Goal: Information Seeking & Learning: Learn about a topic

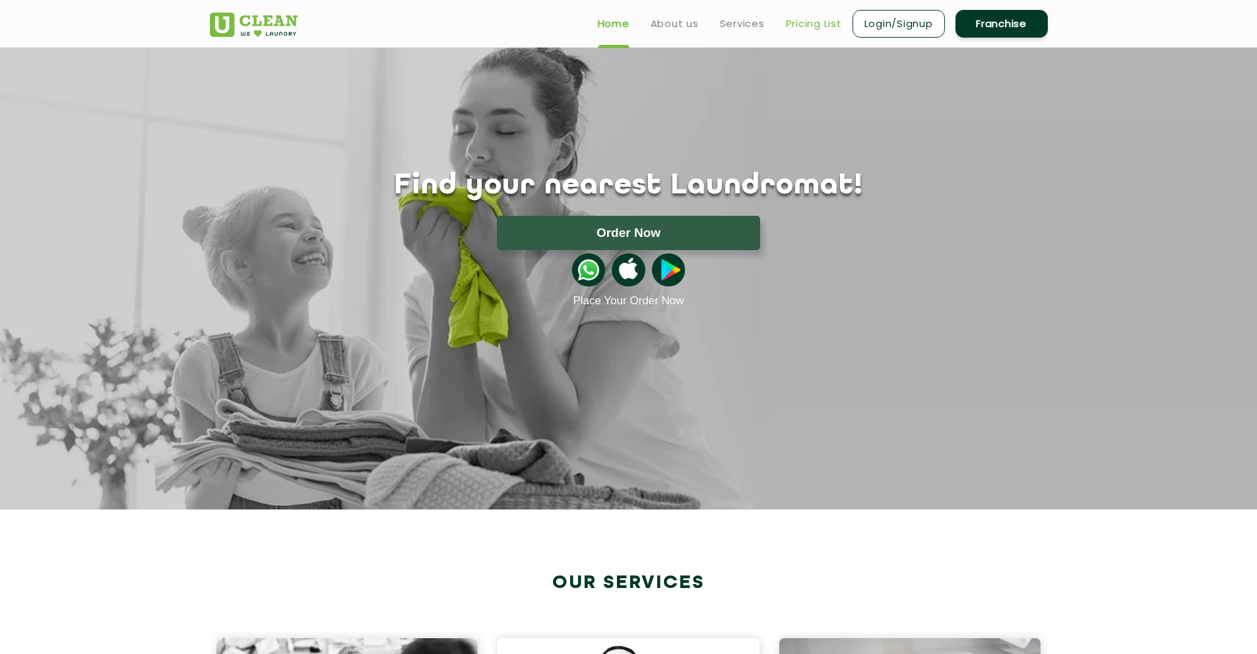
click at [800, 24] on link "Pricing List" at bounding box center [814, 24] width 56 height 16
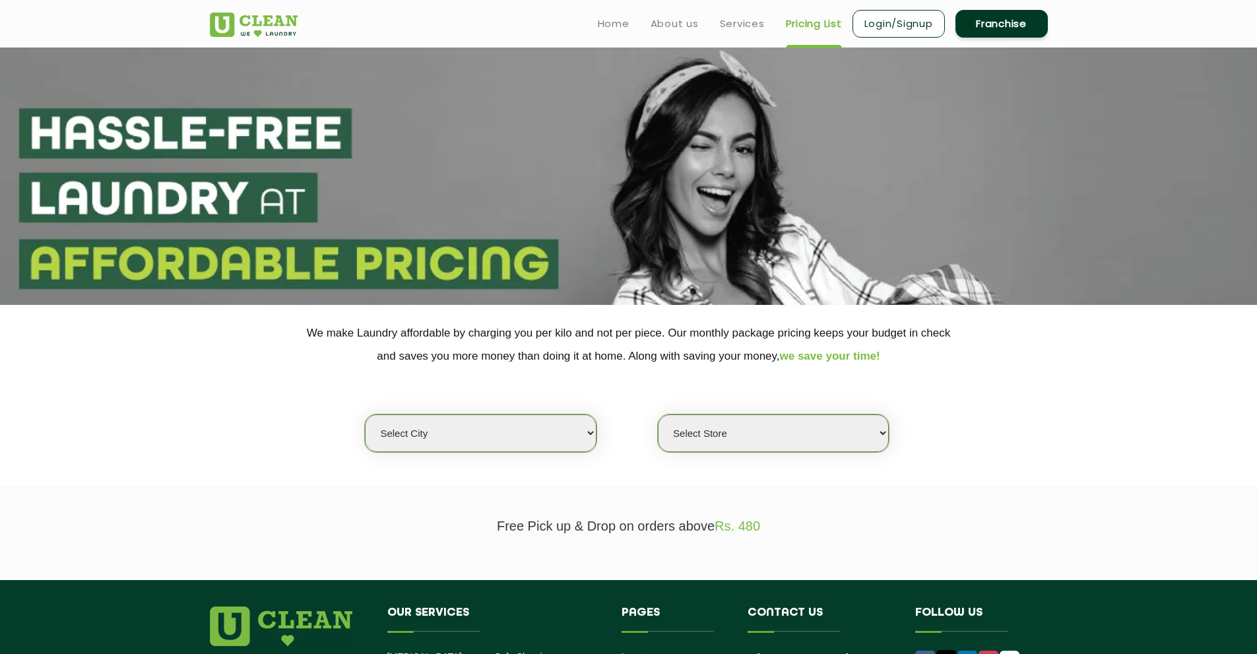
click at [553, 432] on select "Select city [GEOGRAPHIC_DATA] [GEOGRAPHIC_DATA] [GEOGRAPHIC_DATA] [GEOGRAPHIC_D…" at bounding box center [480, 433] width 231 height 38
select select "5"
click at [365, 414] on select "Select city [GEOGRAPHIC_DATA] [GEOGRAPHIC_DATA] [GEOGRAPHIC_DATA] [GEOGRAPHIC_D…" at bounding box center [480, 433] width 231 height 38
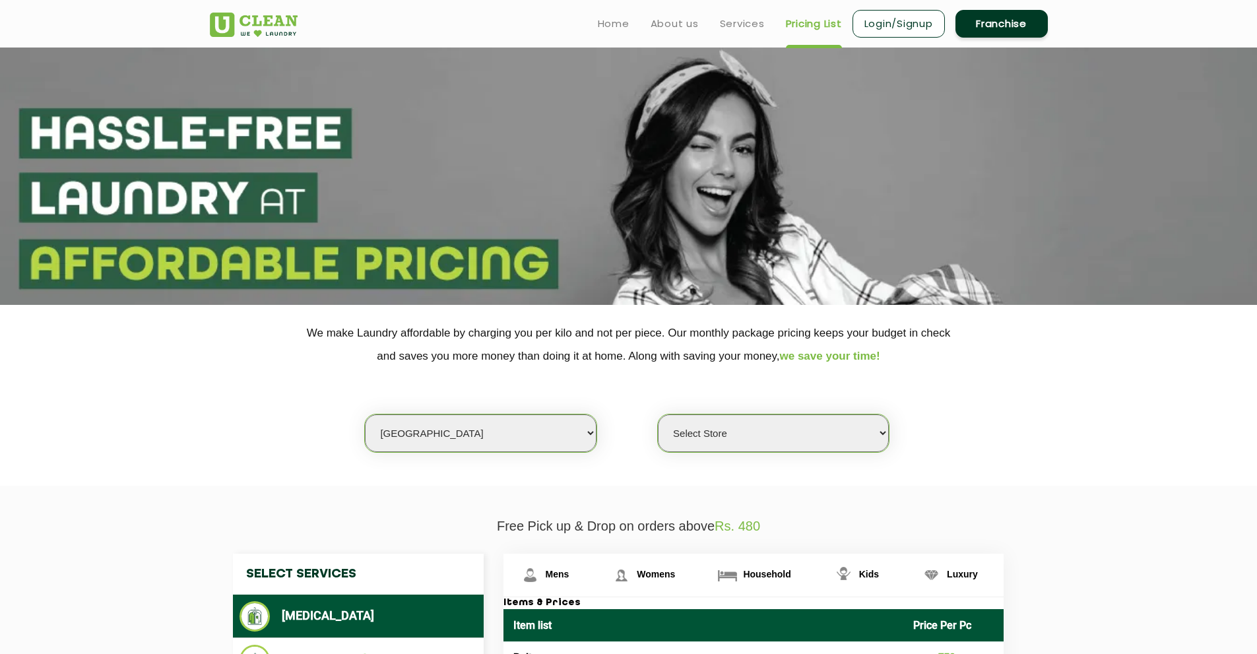
click at [766, 413] on div "Select city [GEOGRAPHIC_DATA] [GEOGRAPHIC_DATA] [GEOGRAPHIC_DATA] [GEOGRAPHIC_D…" at bounding box center [629, 410] width 858 height 85
click at [787, 442] on select "Select Store UClean Narsingi UClean Nizampet UClean Sangareddy UClean Gachibowl…" at bounding box center [773, 433] width 231 height 38
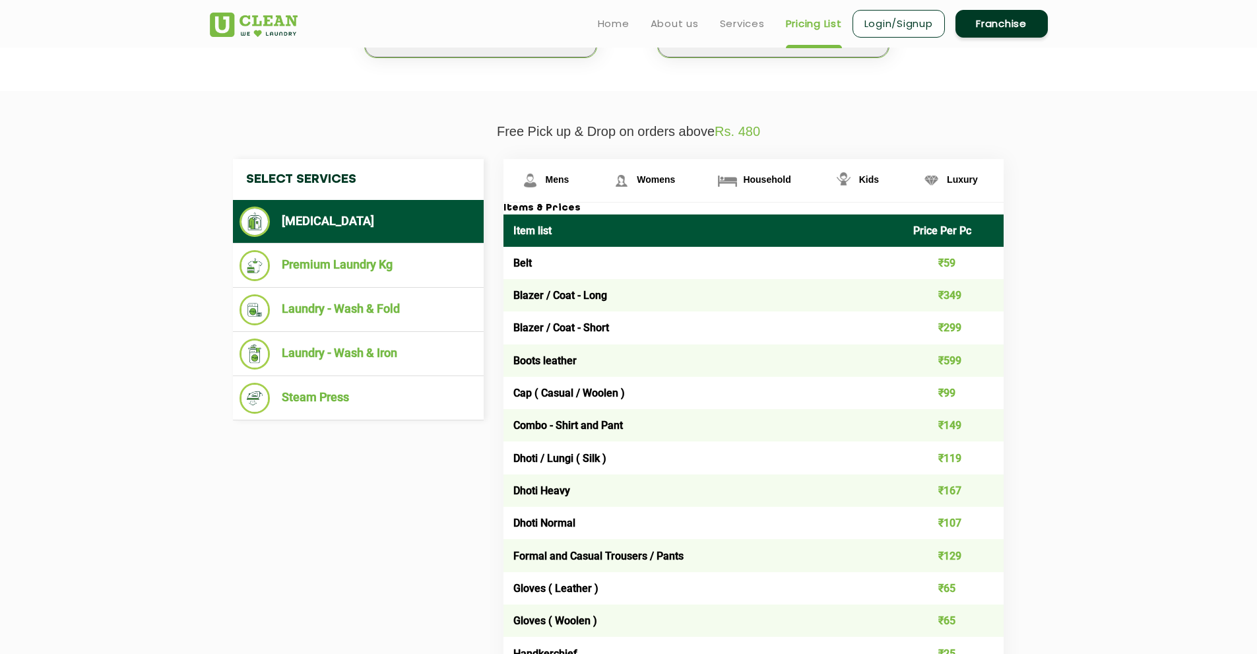
scroll to position [392, 0]
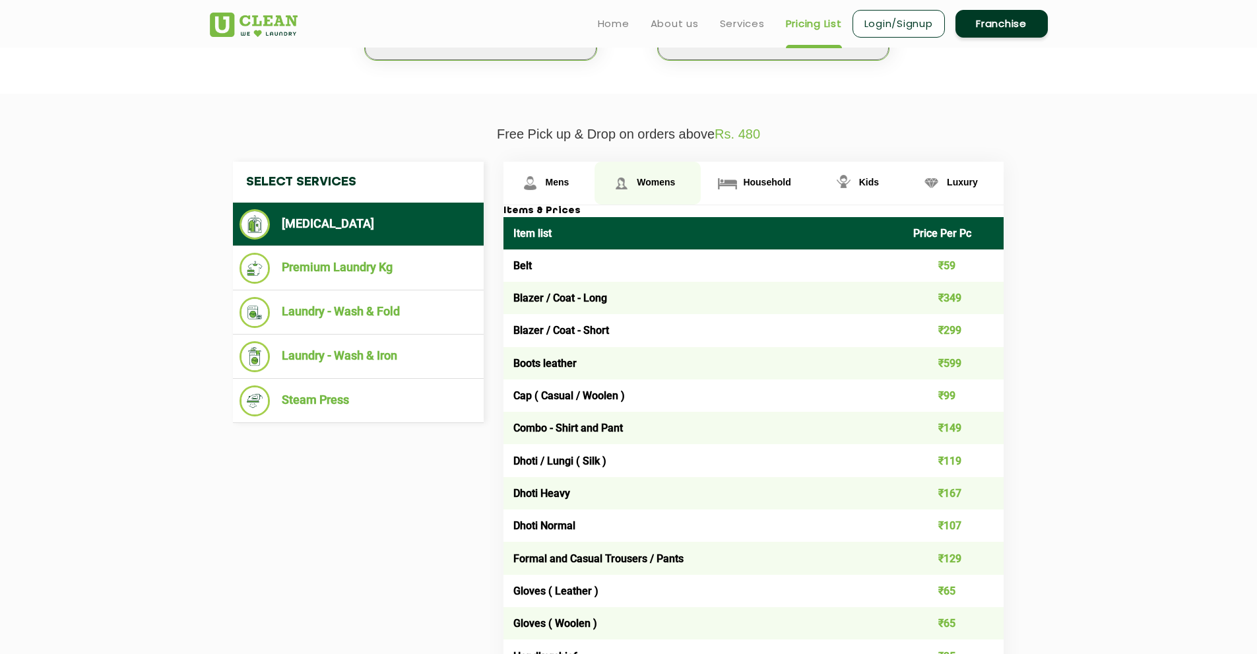
click at [661, 168] on link "Womens" at bounding box center [648, 183] width 106 height 43
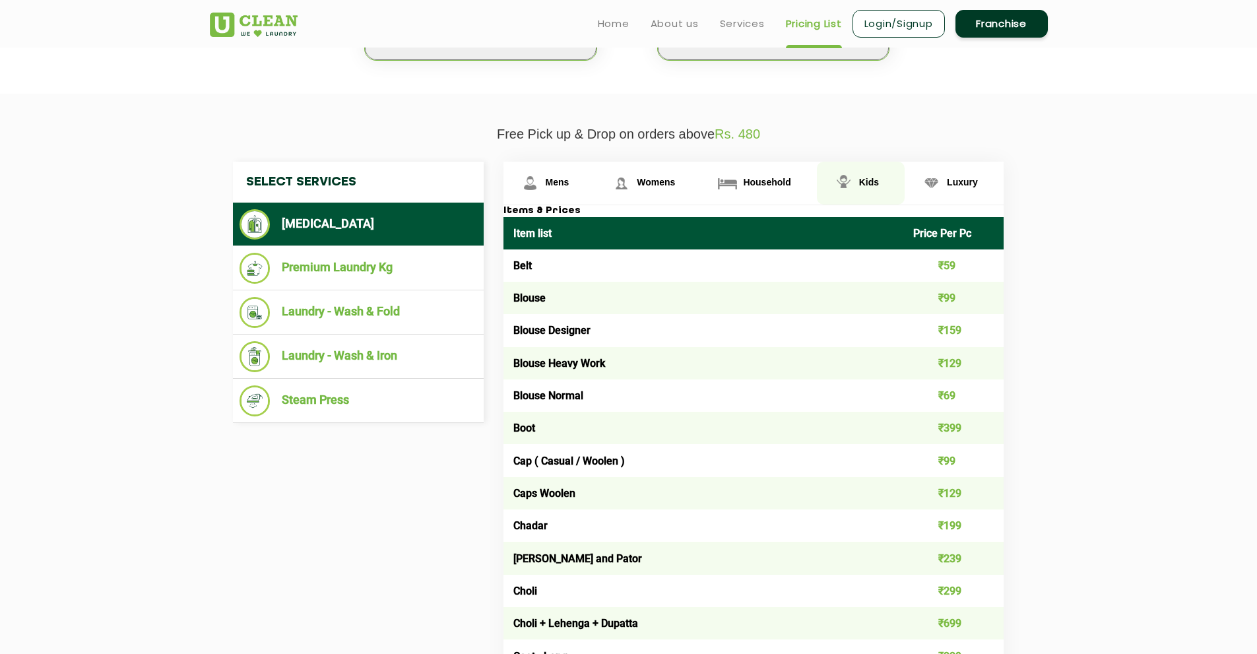
click at [818, 187] on link "Kids" at bounding box center [861, 183] width 88 height 43
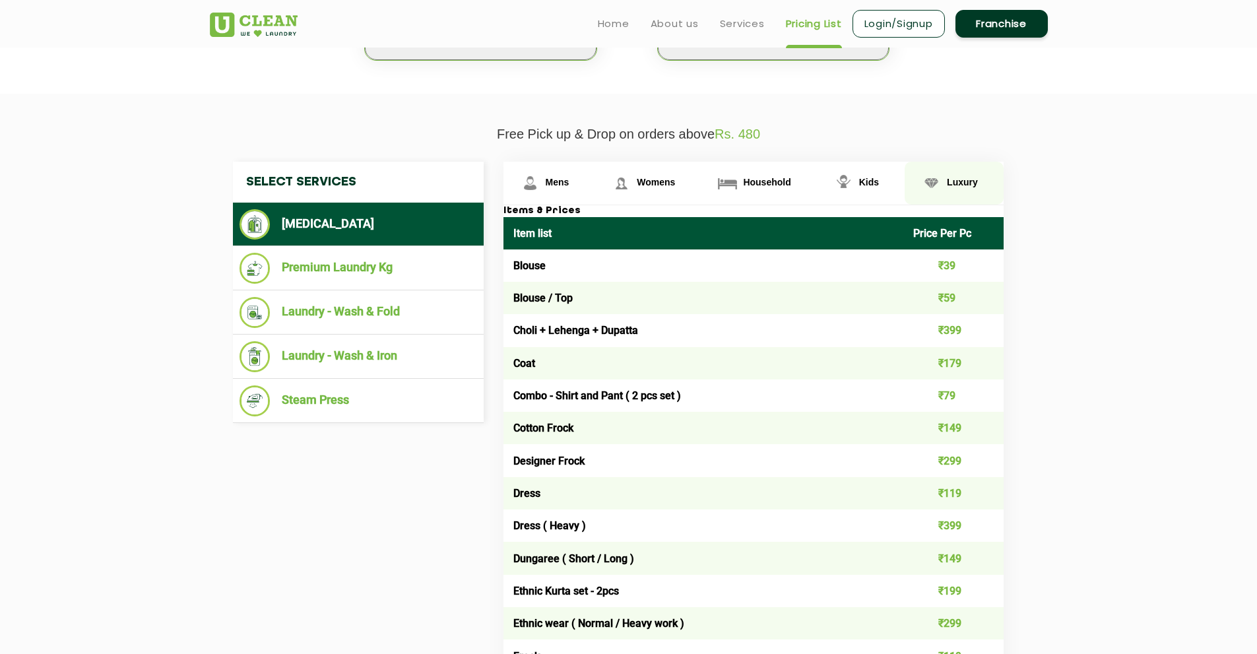
click at [915, 184] on link "Luxury" at bounding box center [954, 183] width 99 height 43
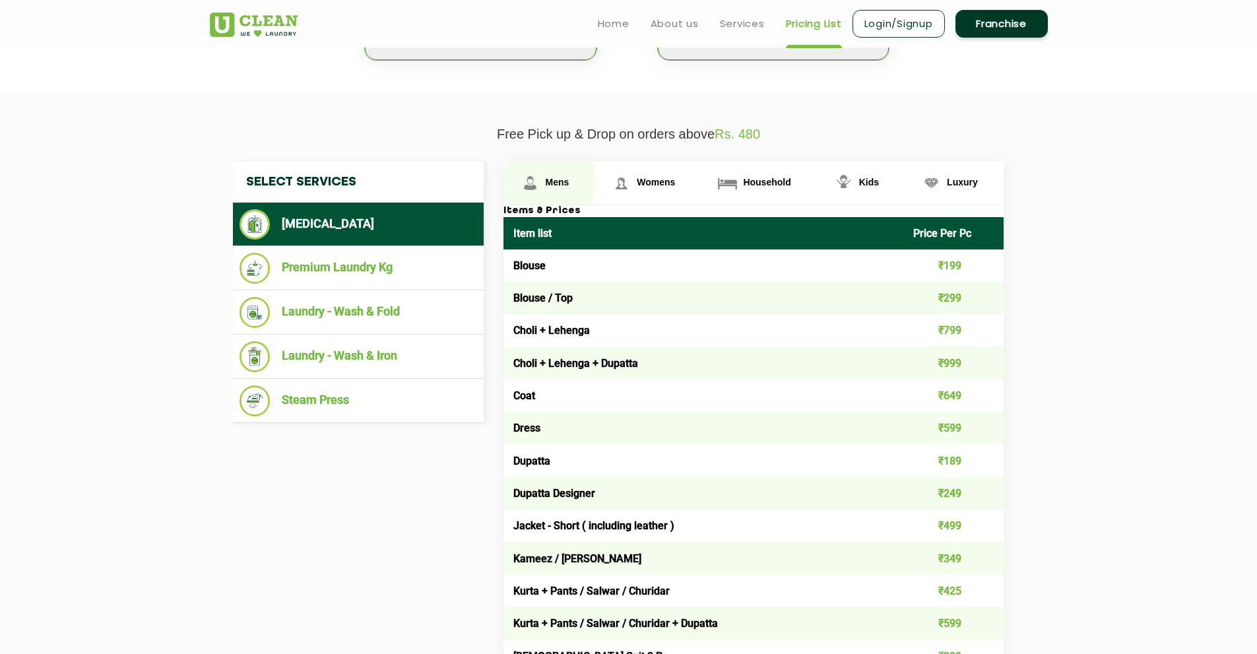
click at [586, 175] on link "Mens" at bounding box center [550, 183] width 92 height 43
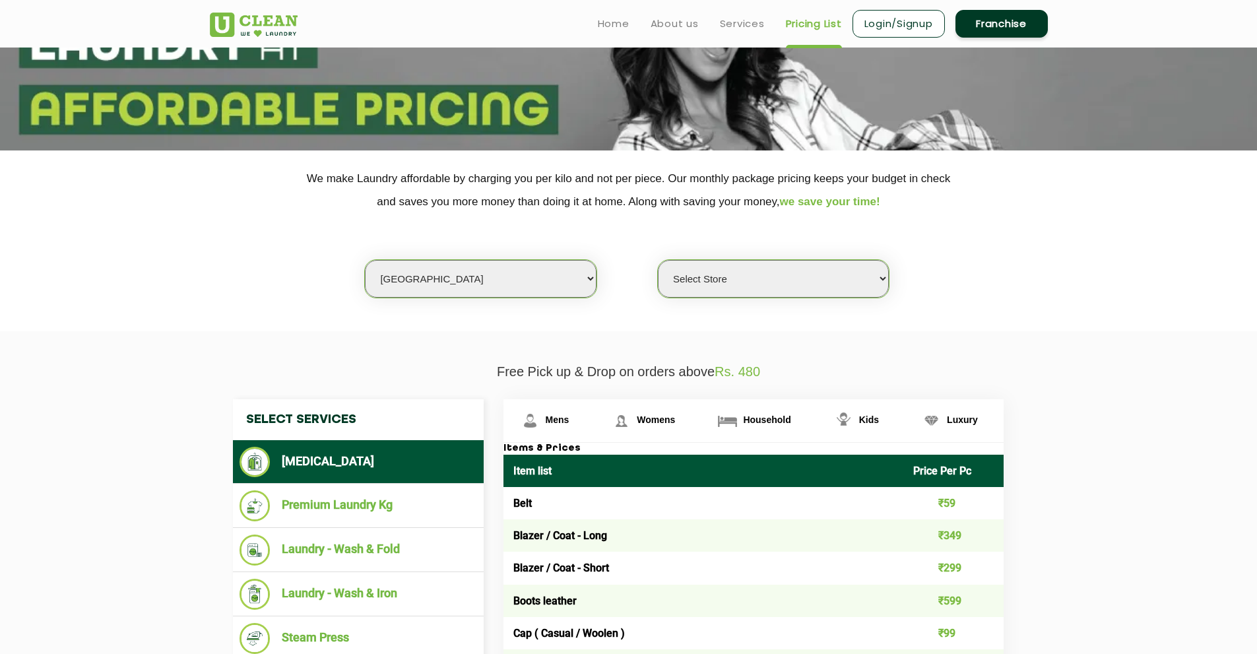
scroll to position [0, 0]
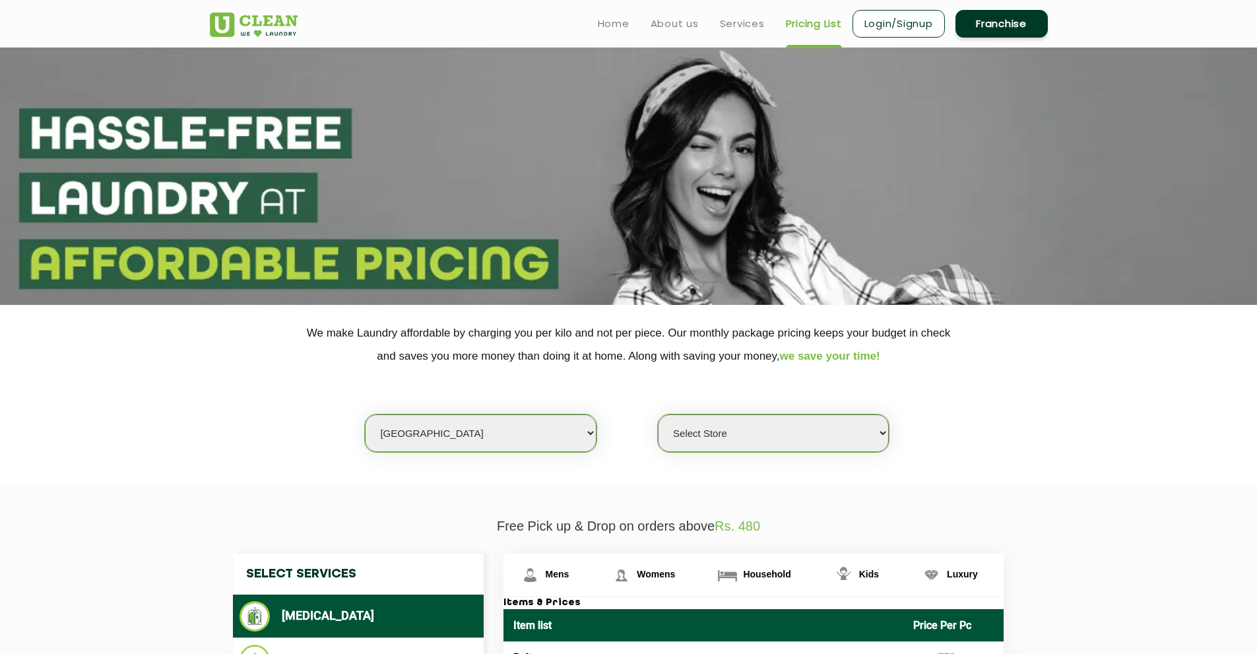
click at [735, 426] on select "Select Store UClean Narsingi UClean Nizampet UClean Sangareddy UClean Gachibowl…" at bounding box center [773, 433] width 231 height 38
select select "309"
click at [658, 414] on select "Select Store UClean Narsingi UClean Nizampet UClean Sangareddy UClean Gachibowl…" at bounding box center [773, 433] width 231 height 38
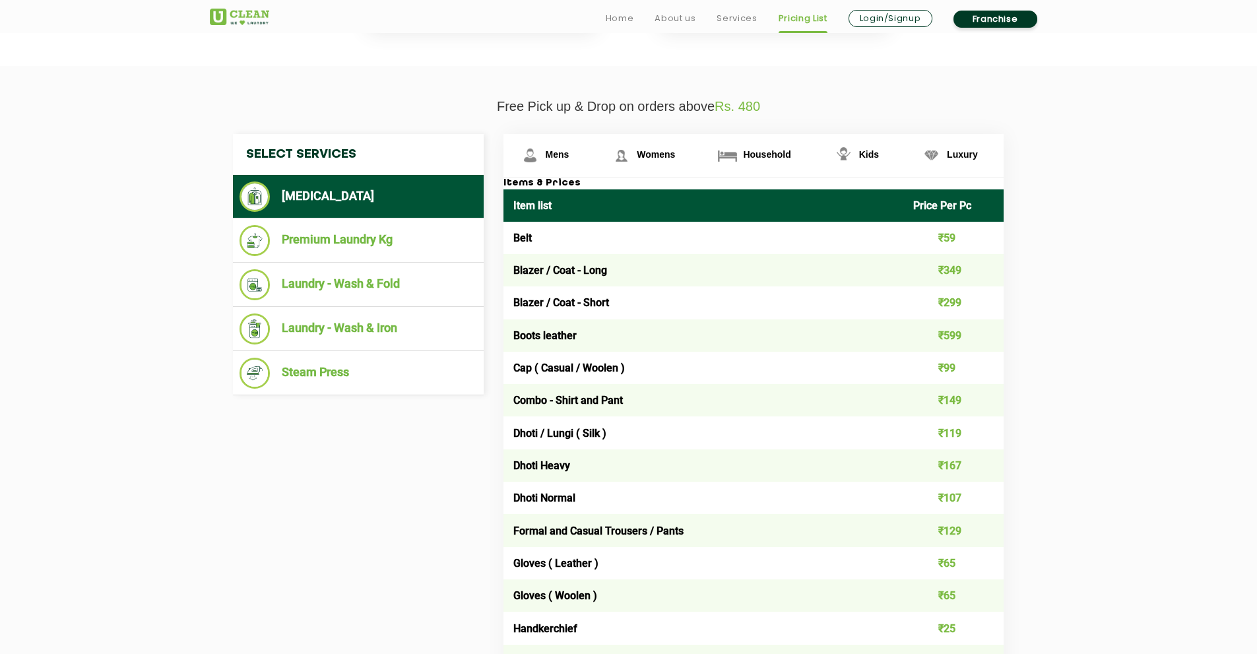
scroll to position [420, 0]
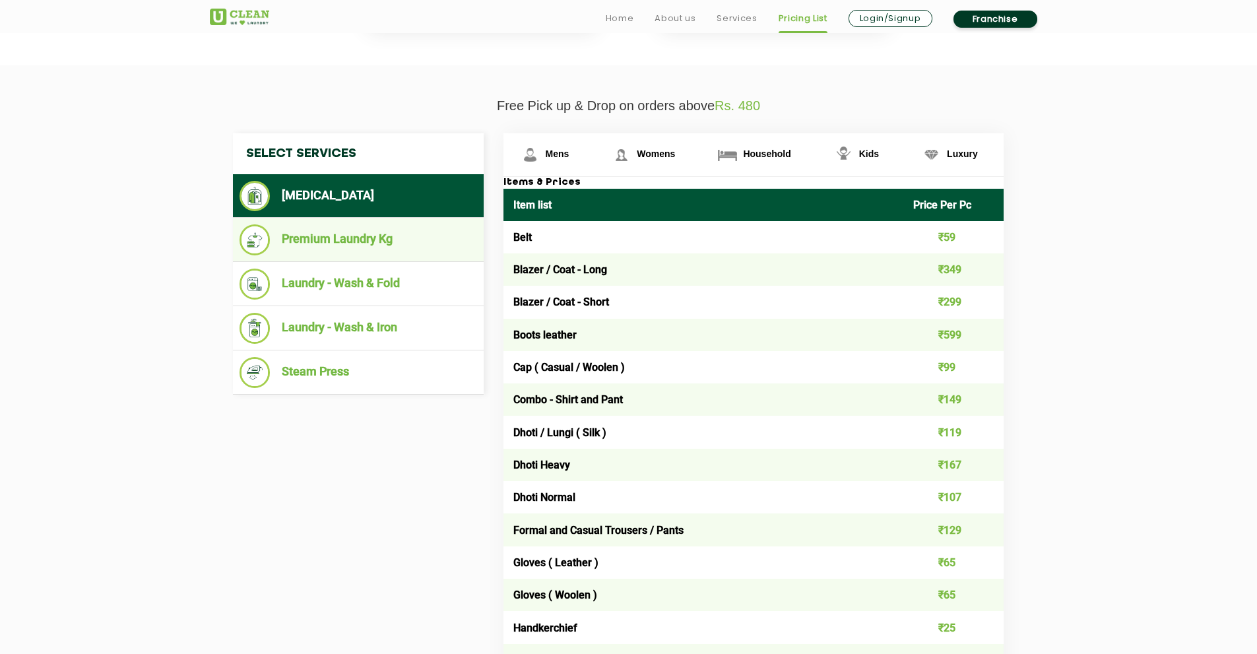
click at [420, 222] on ul "Premium Laundry Kg" at bounding box center [358, 240] width 251 height 44
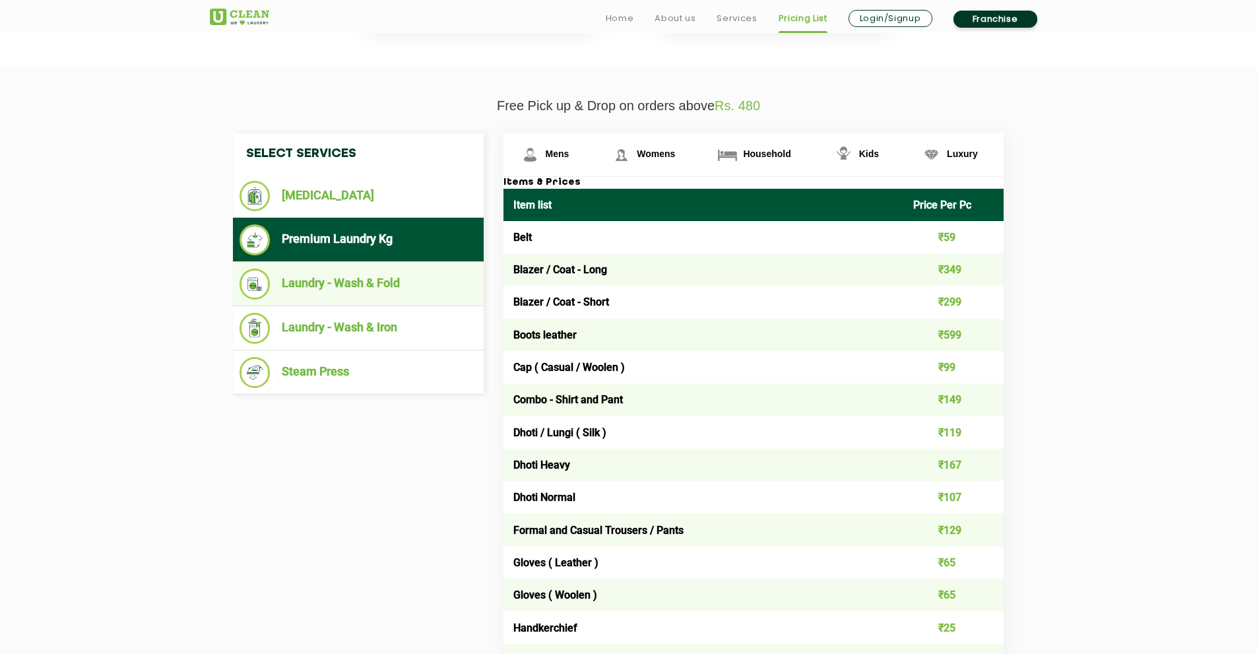
click at [362, 272] on li "Laundry - Wash & Fold" at bounding box center [359, 284] width 238 height 31
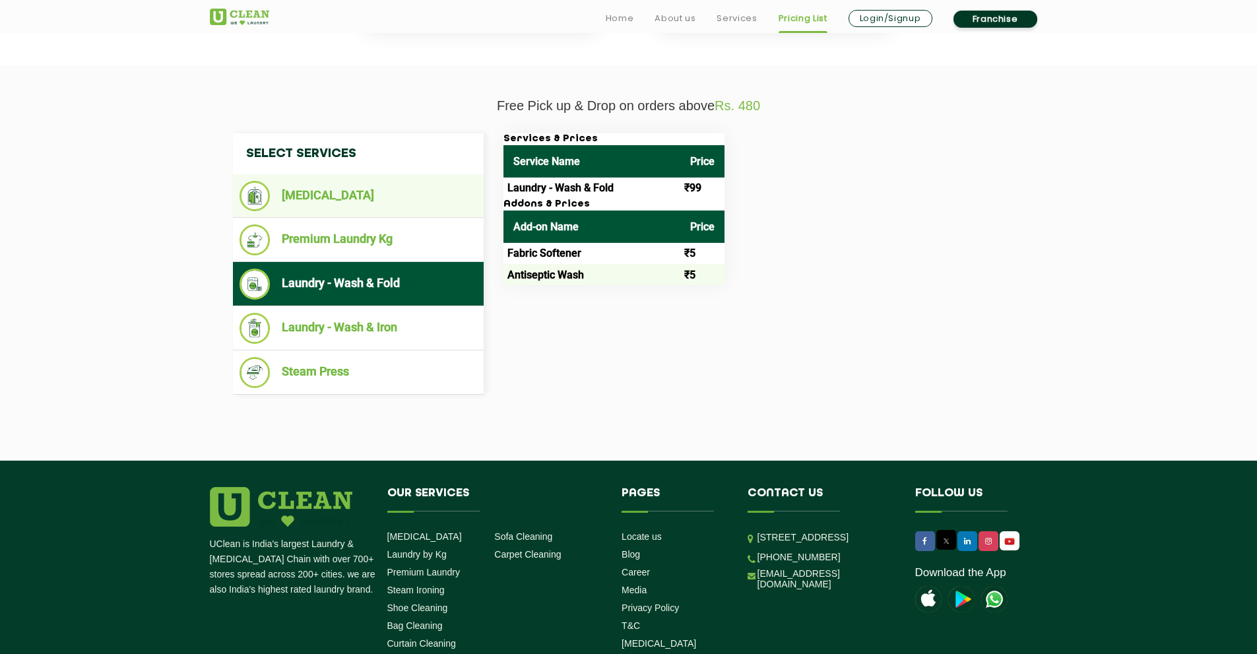
click at [341, 213] on ul "[MEDICAL_DATA]" at bounding box center [358, 196] width 251 height 44
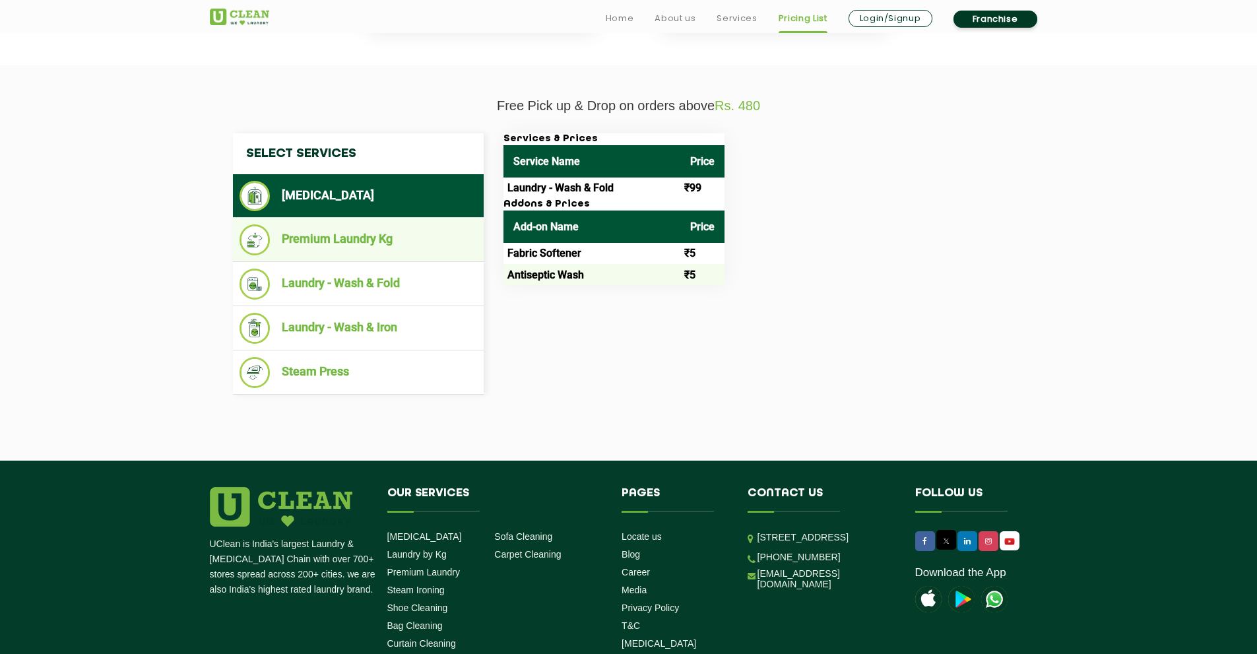
click at [339, 240] on li "Premium Laundry Kg" at bounding box center [359, 239] width 238 height 31
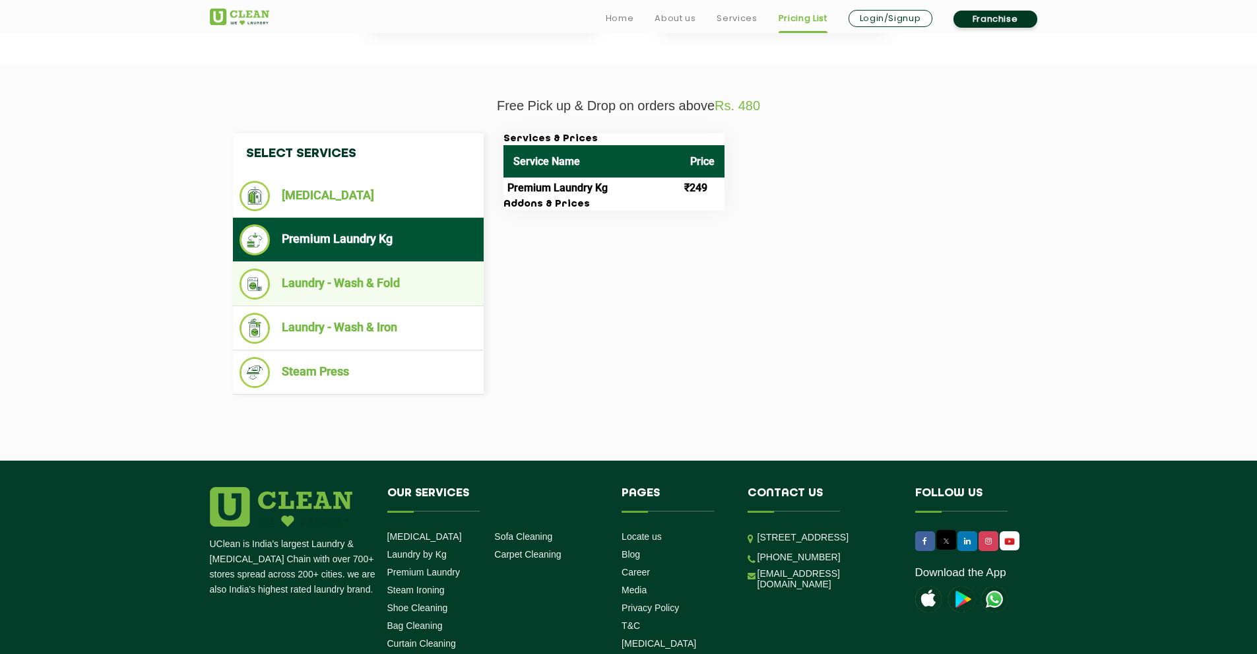
click at [331, 289] on li "Laundry - Wash & Fold" at bounding box center [359, 284] width 238 height 31
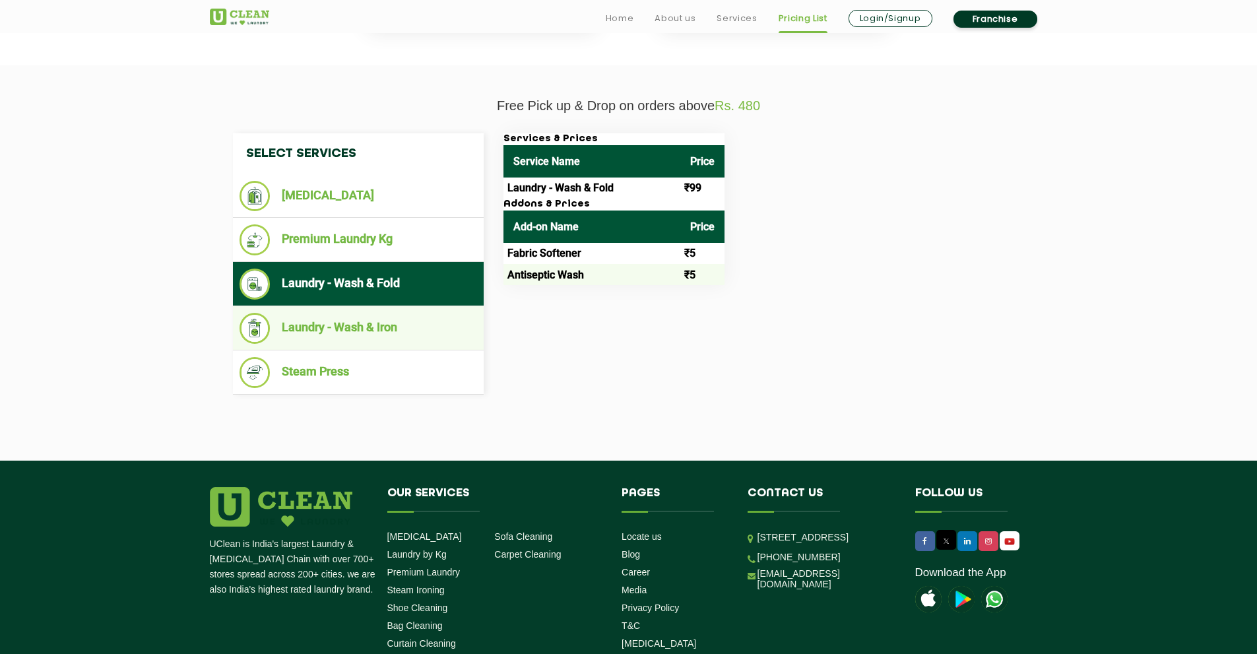
click at [333, 335] on li "Laundry - Wash & Iron" at bounding box center [359, 328] width 238 height 31
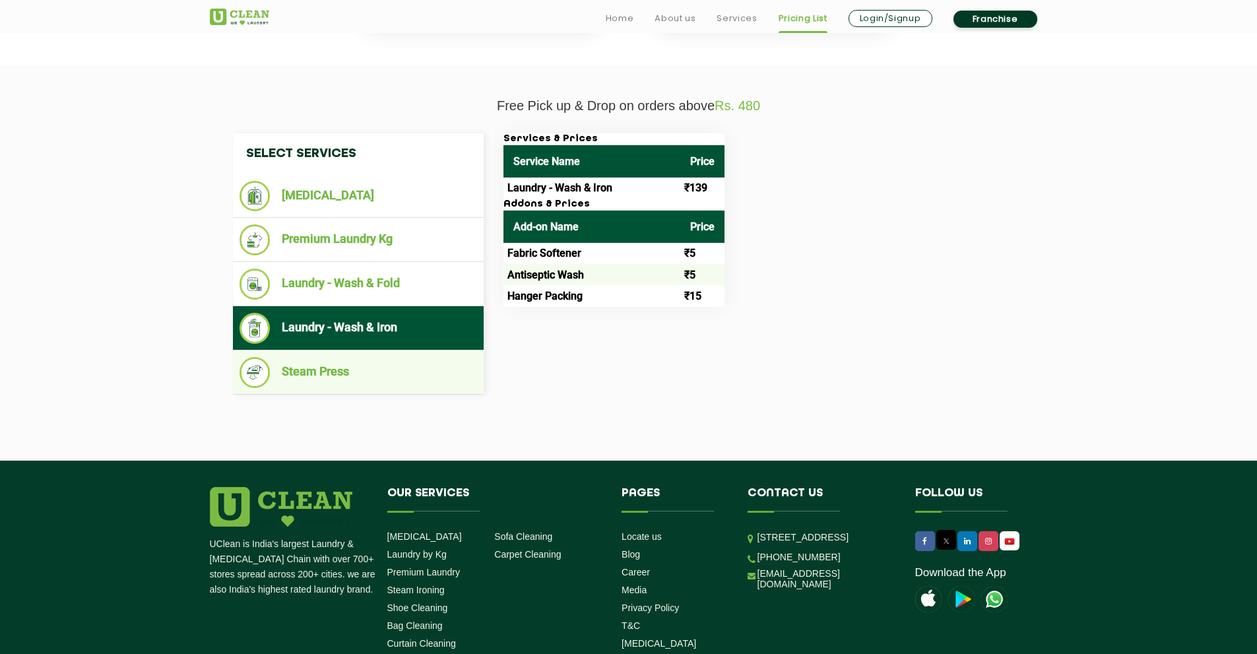
click at [341, 374] on li "Steam Press" at bounding box center [359, 372] width 238 height 31
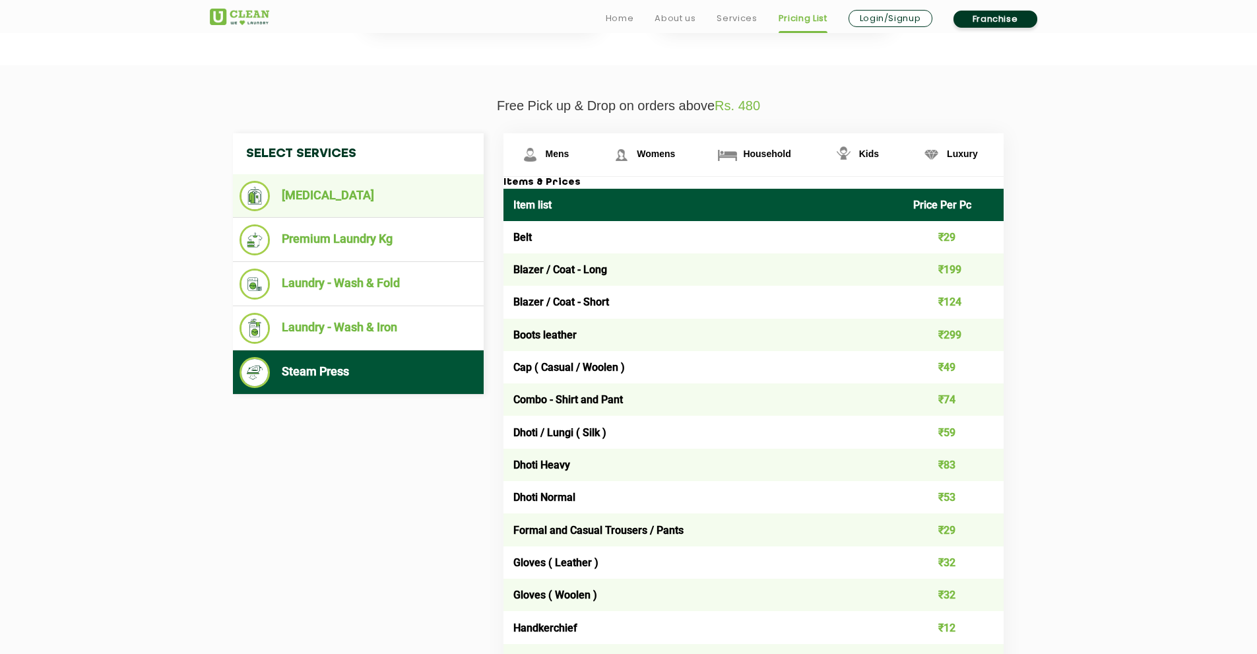
click at [350, 190] on li "[MEDICAL_DATA]" at bounding box center [359, 196] width 238 height 30
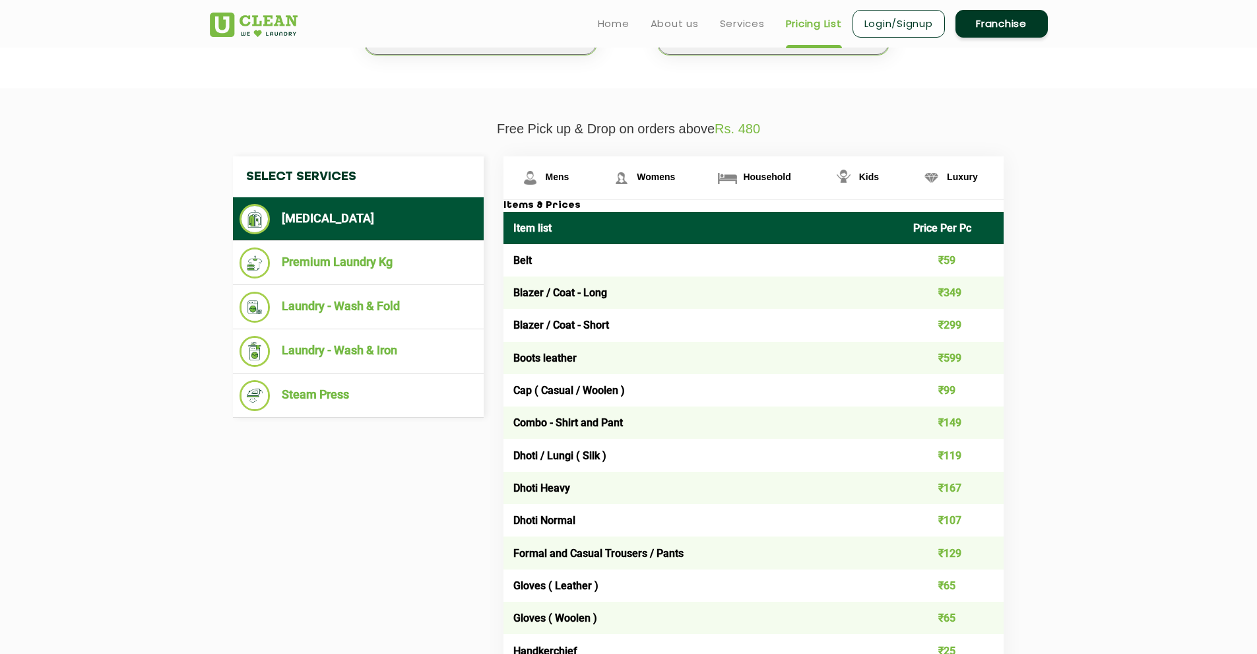
scroll to position [397, 0]
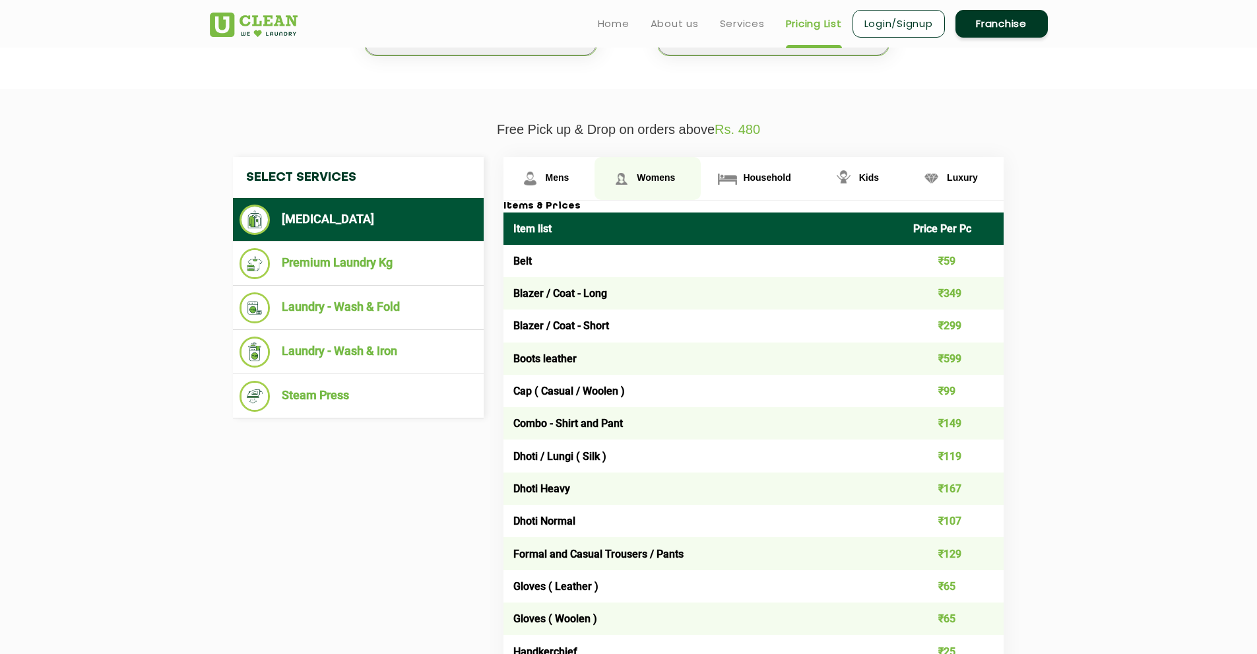
click at [641, 180] on span "Womens" at bounding box center [656, 177] width 38 height 11
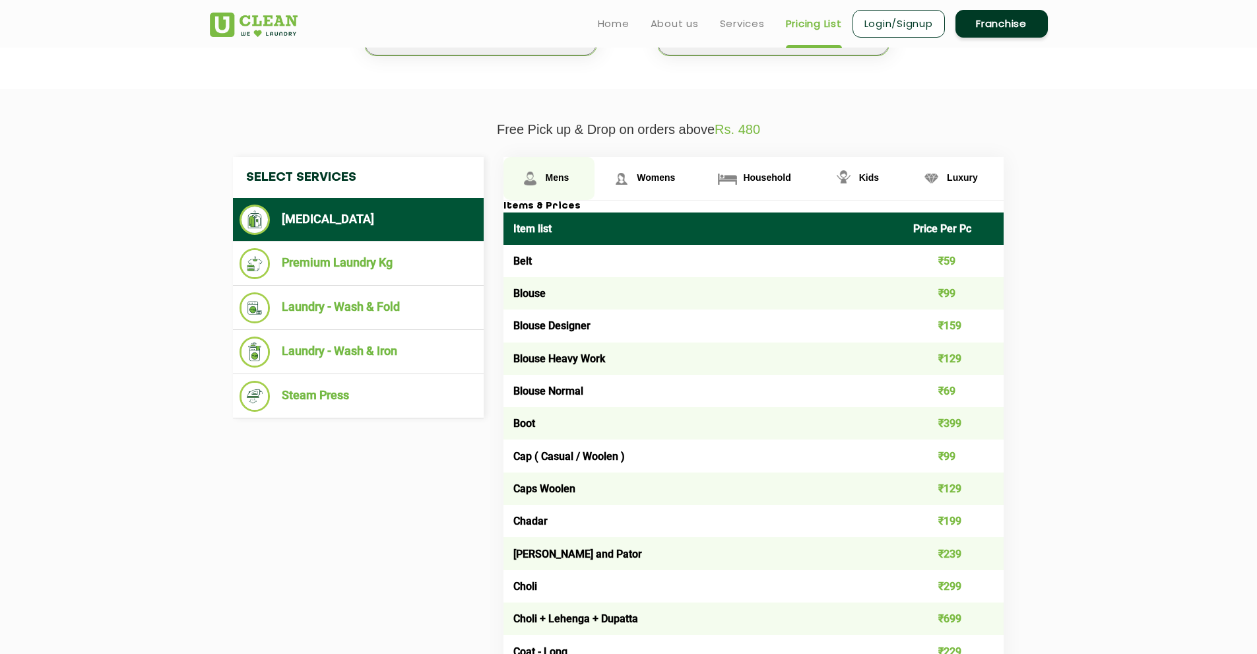
click at [572, 174] on link "Mens" at bounding box center [550, 178] width 92 height 43
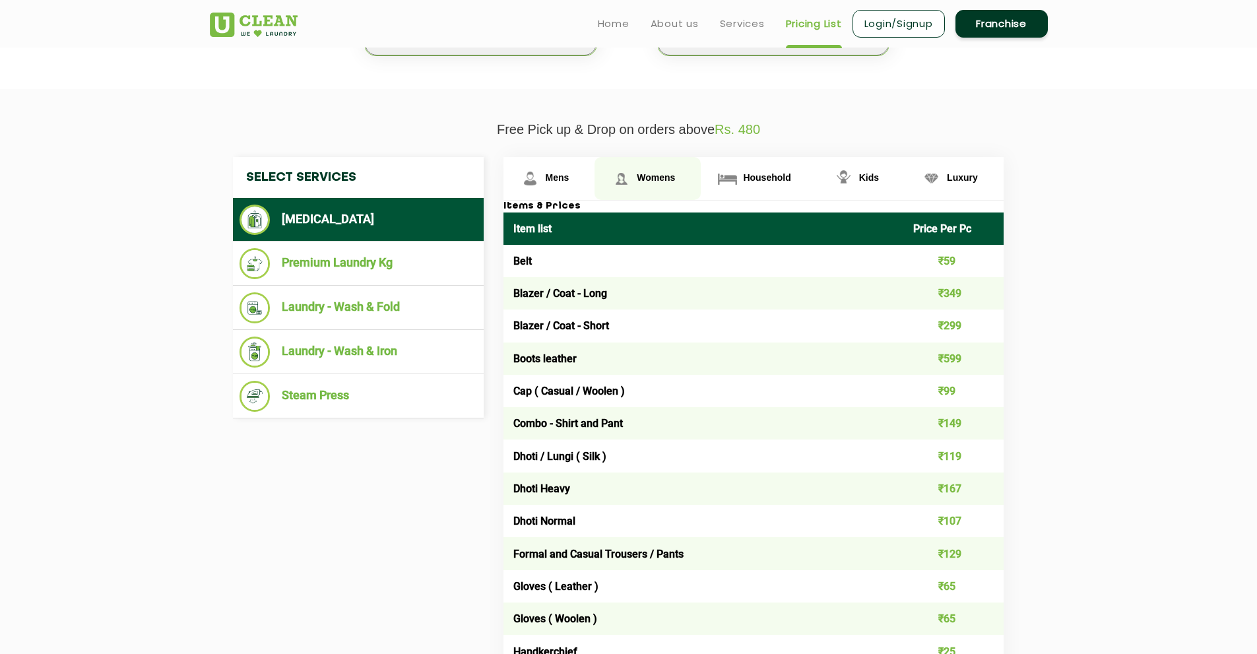
click at [663, 176] on span "Womens" at bounding box center [656, 177] width 38 height 11
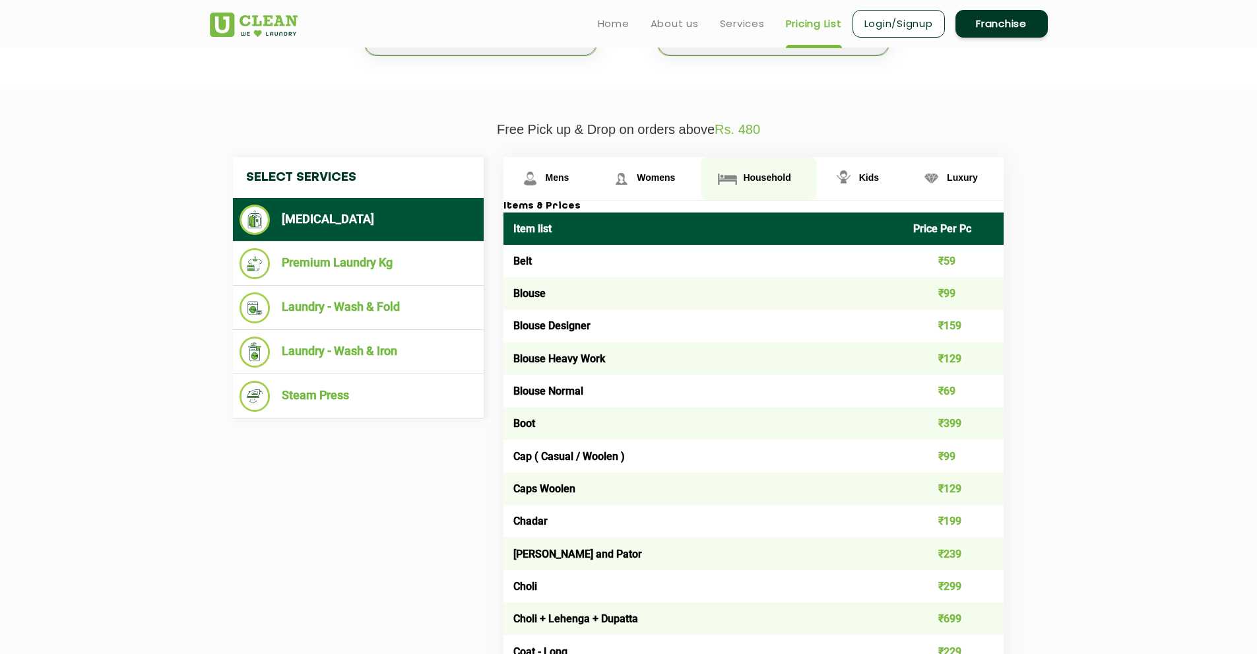
click at [760, 166] on link "Household" at bounding box center [758, 178] width 115 height 43
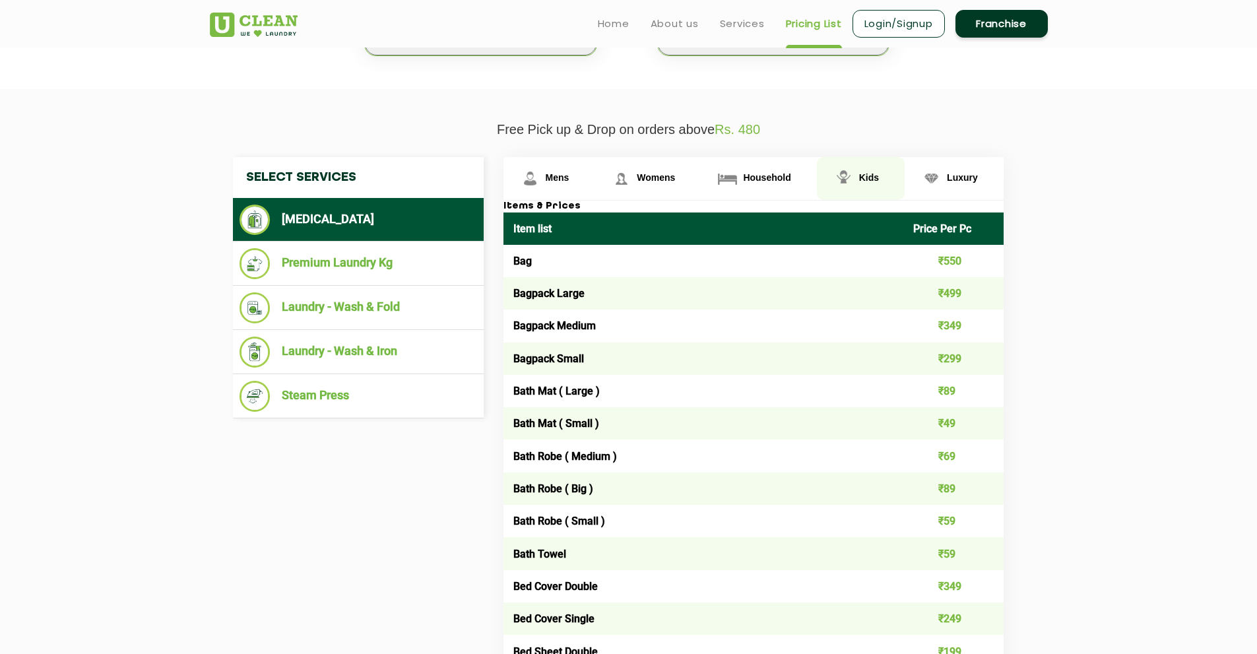
click at [882, 162] on link "Kids" at bounding box center [861, 178] width 88 height 43
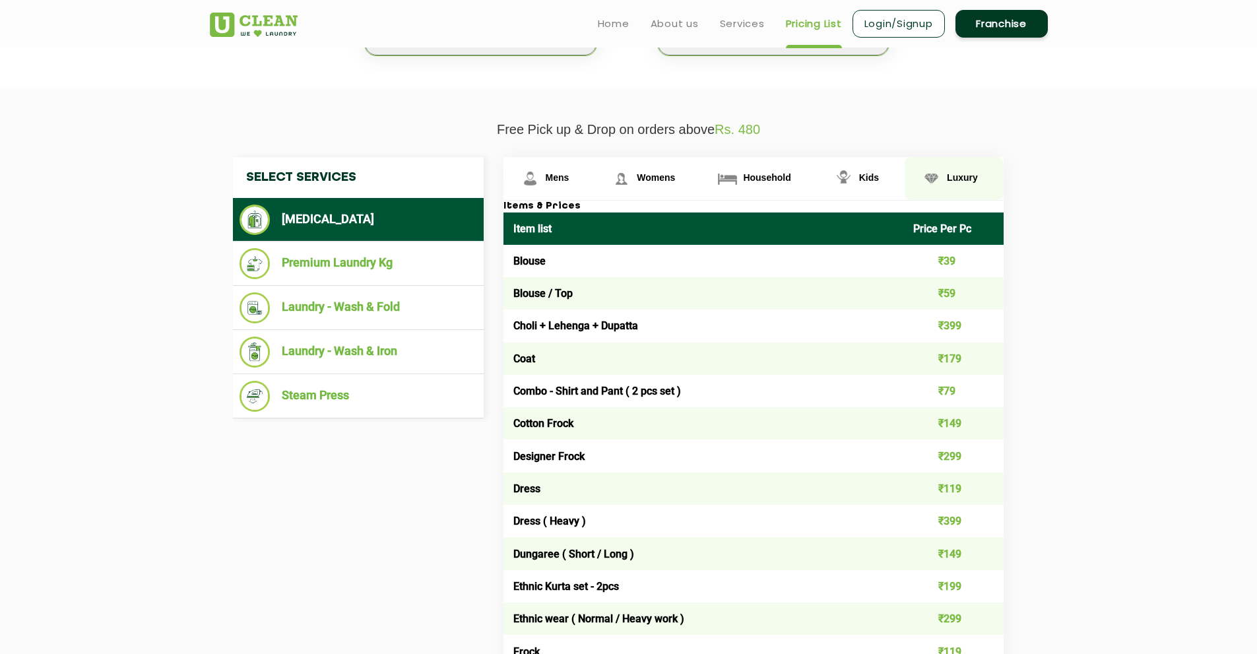
click at [964, 162] on link "Luxury" at bounding box center [954, 178] width 99 height 43
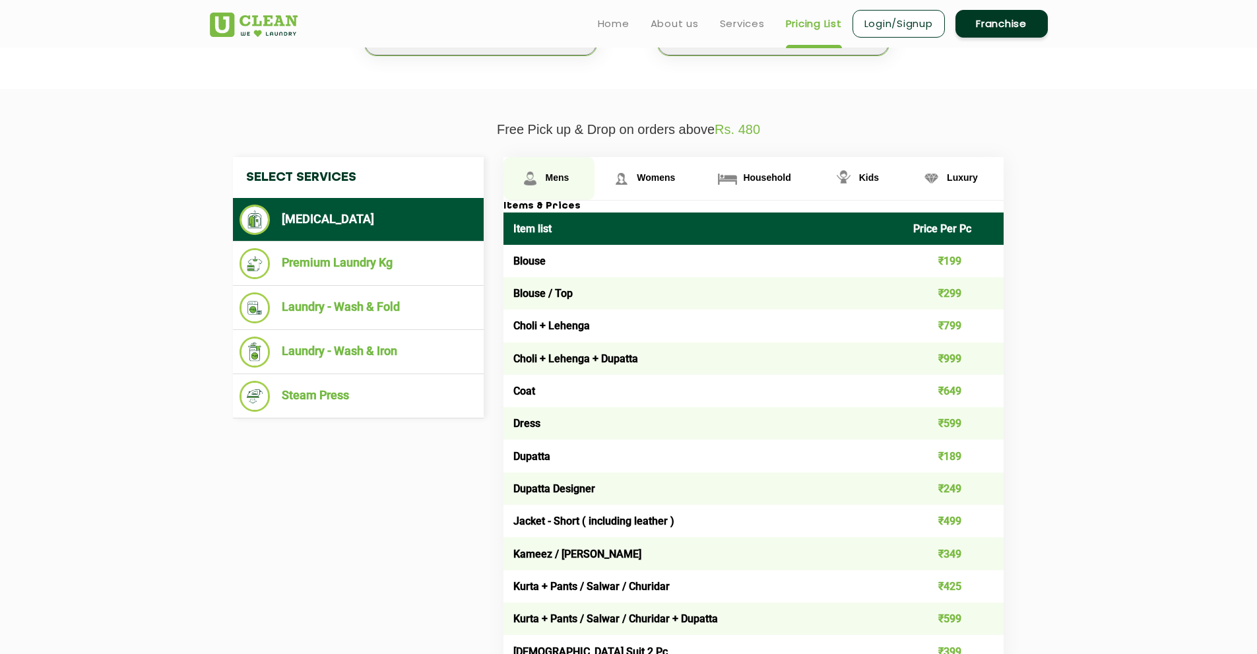
click at [560, 166] on link "Mens" at bounding box center [550, 178] width 92 height 43
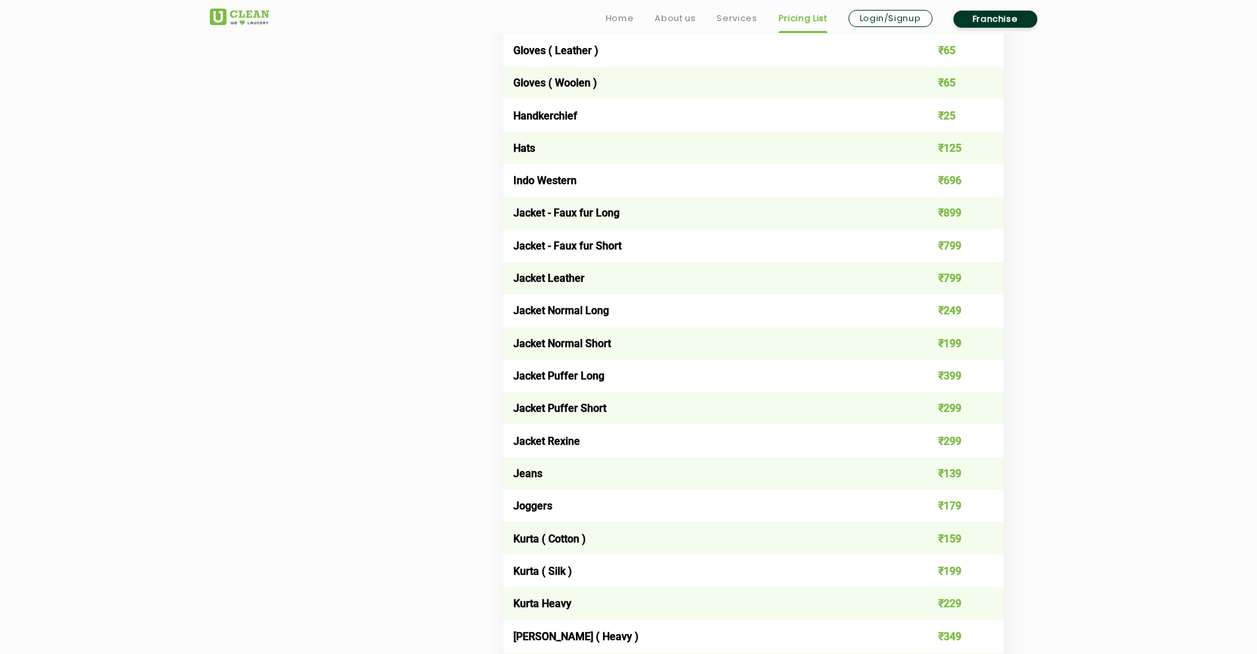
scroll to position [936, 0]
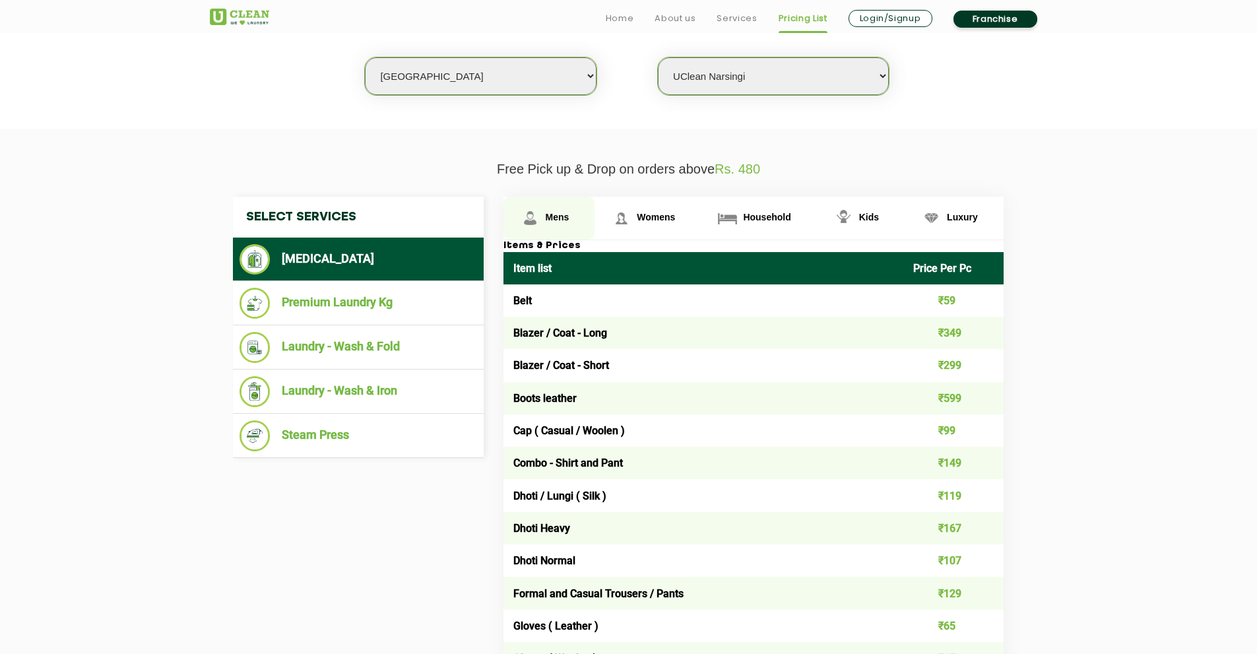
scroll to position [359, 0]
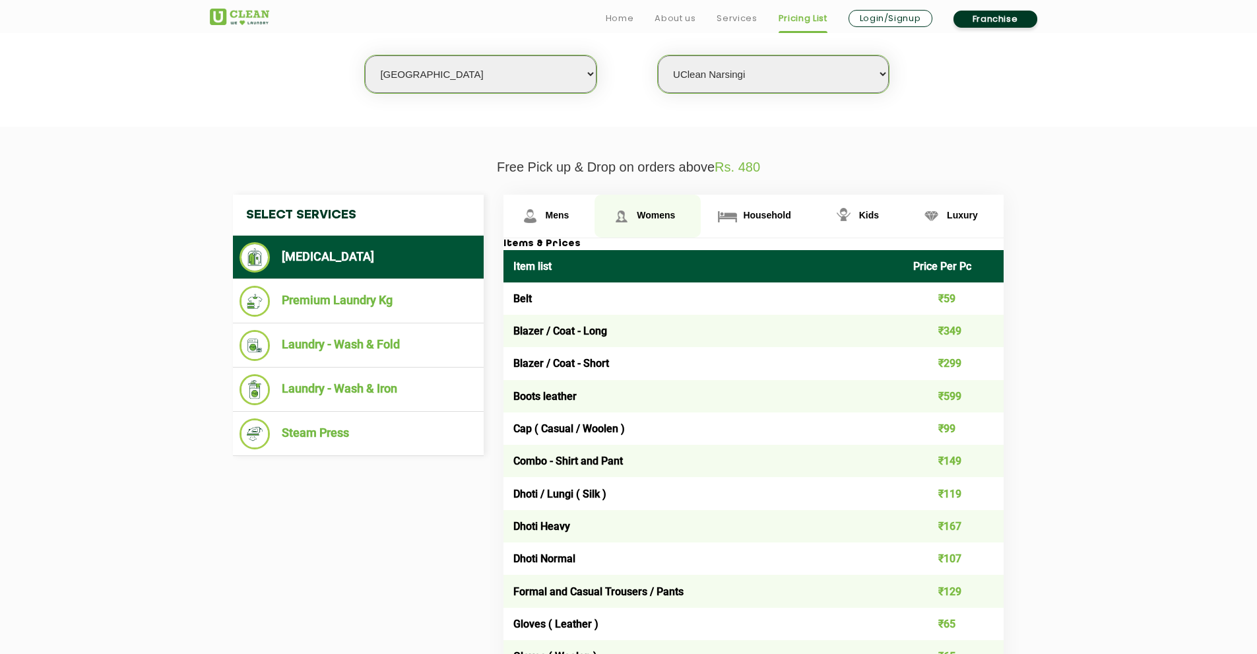
click at [658, 205] on link "Womens" at bounding box center [648, 216] width 106 height 43
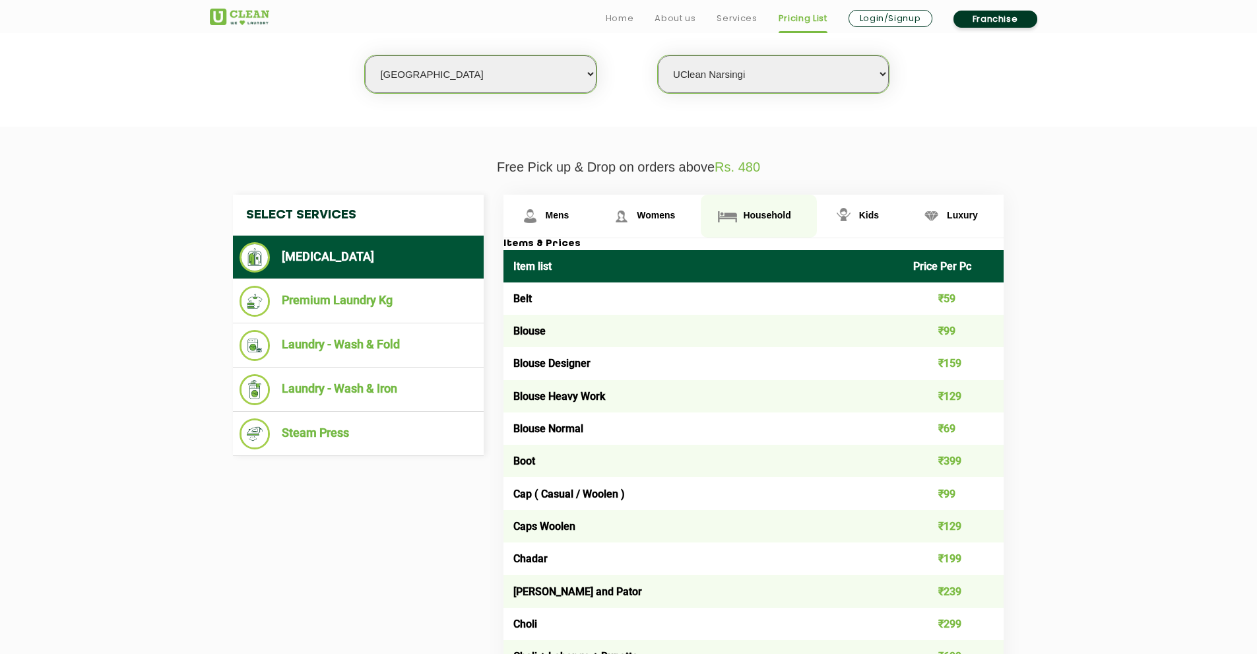
click at [760, 220] on span "Household" at bounding box center [767, 215] width 48 height 11
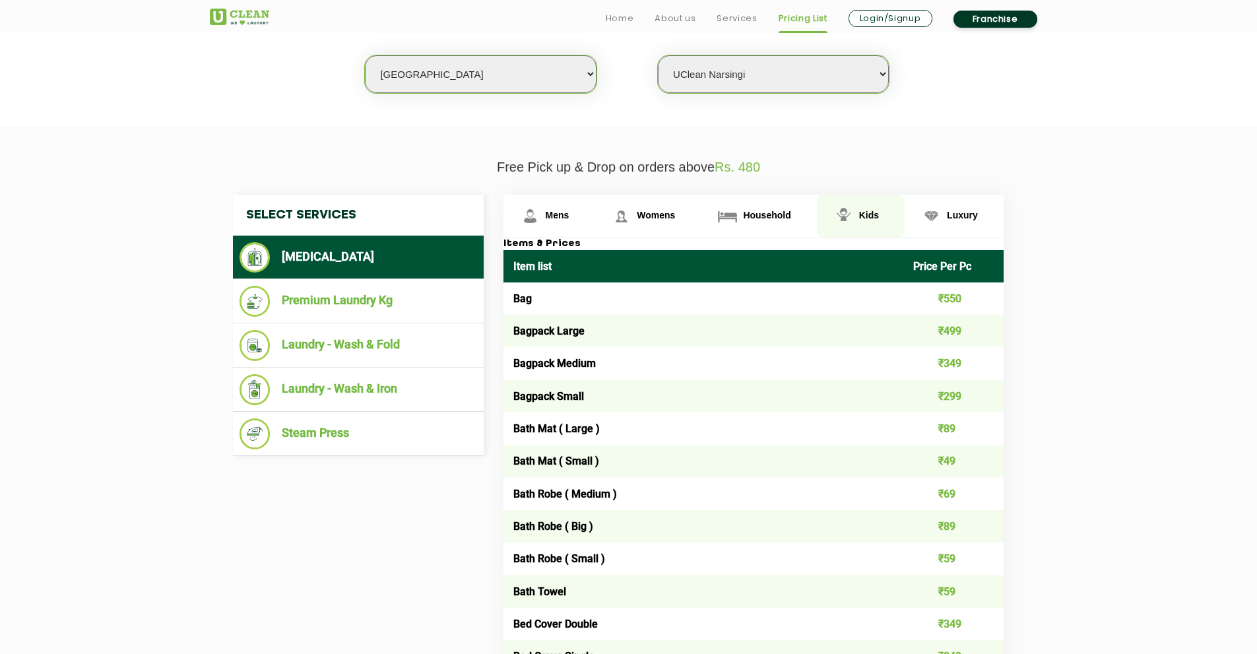
click at [882, 205] on link "Kids" at bounding box center [861, 216] width 88 height 43
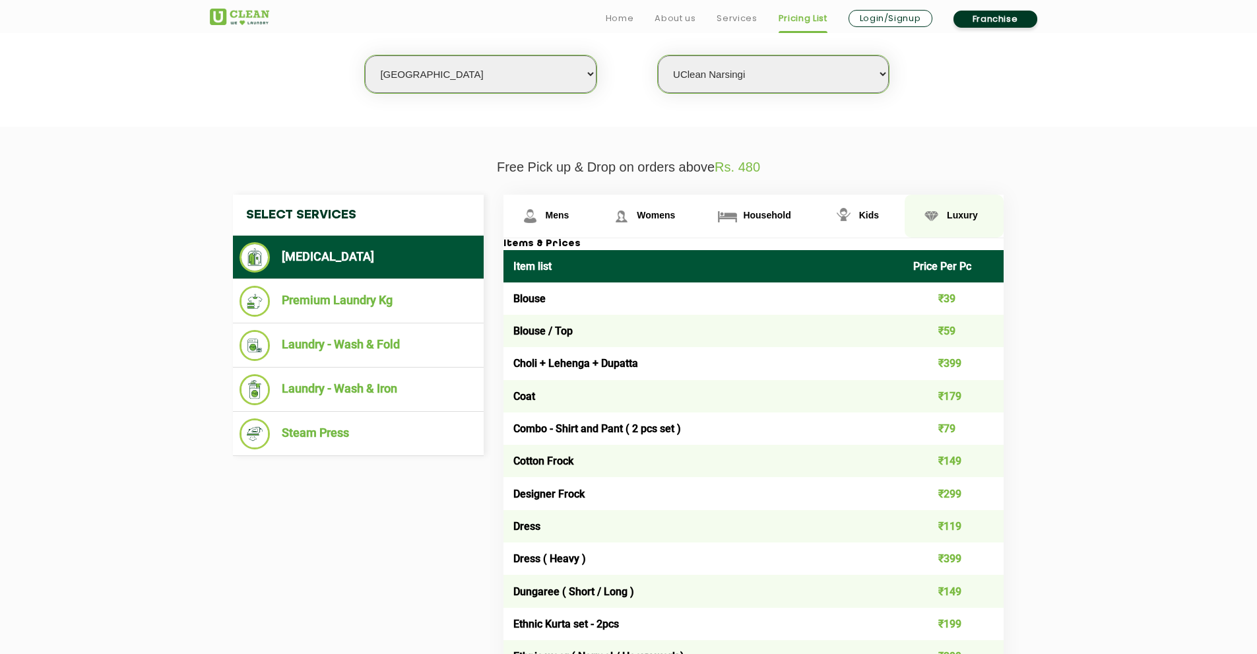
click at [980, 214] on link "Luxury" at bounding box center [954, 216] width 99 height 43
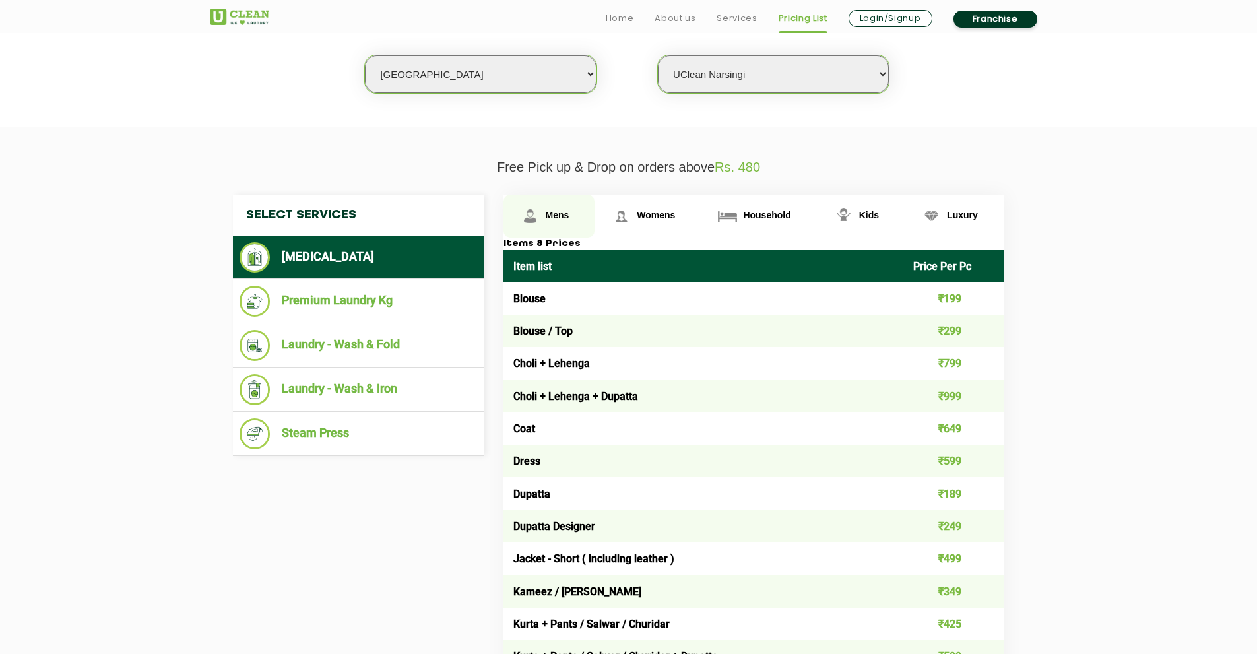
click at [541, 222] on img at bounding box center [530, 216] width 23 height 23
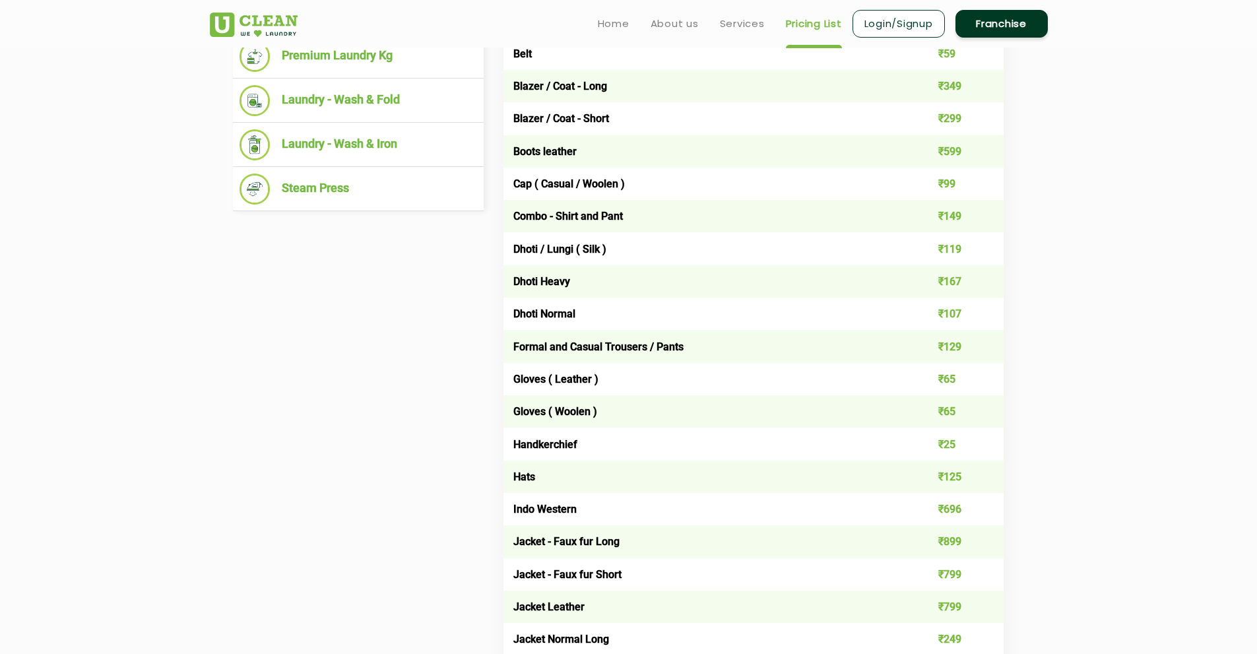
scroll to position [514, 0]
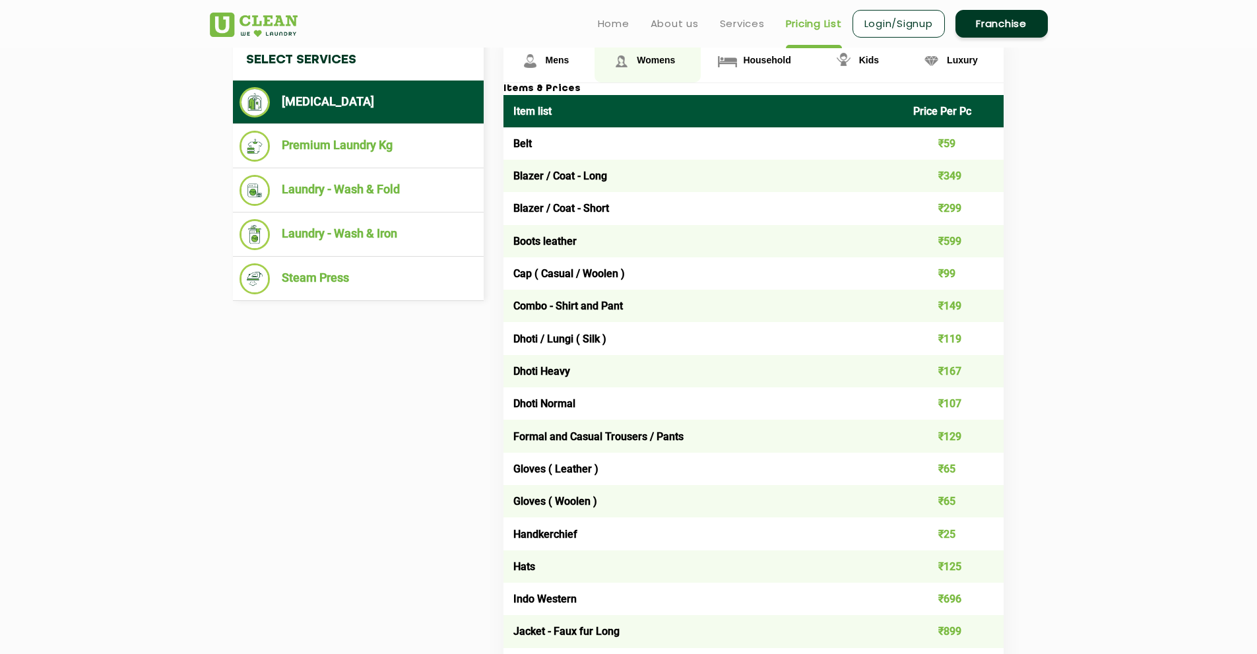
click at [631, 48] on link "Womens" at bounding box center [648, 61] width 106 height 43
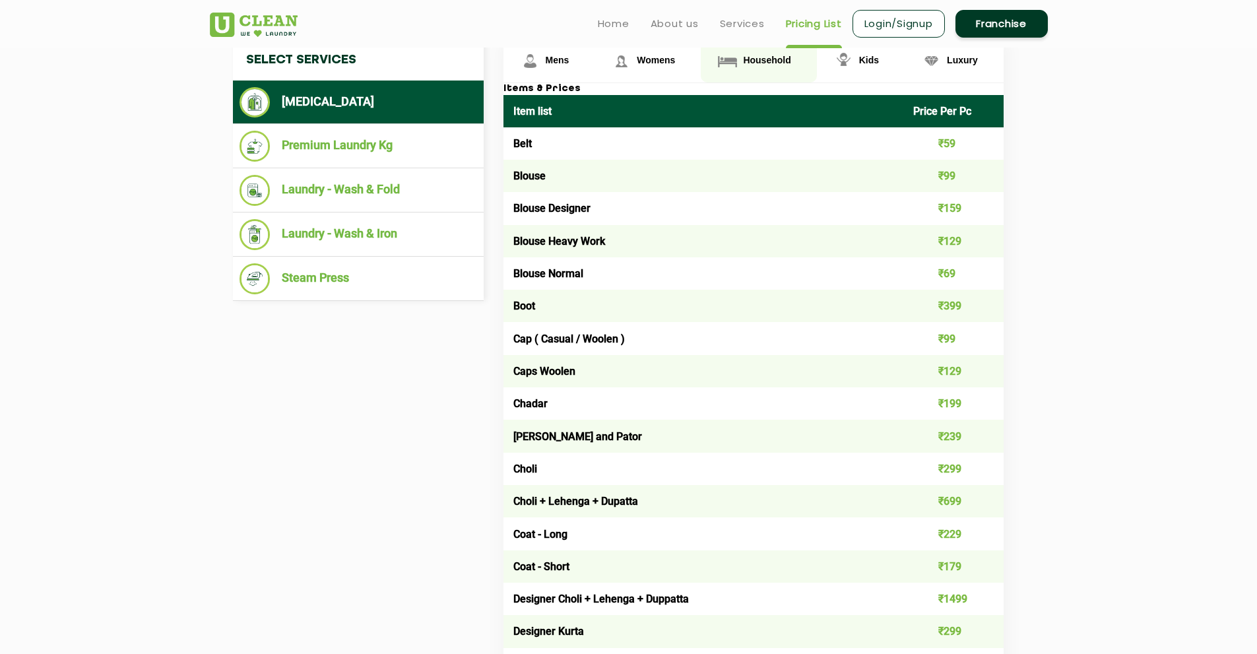
click at [732, 58] on img at bounding box center [727, 60] width 23 height 23
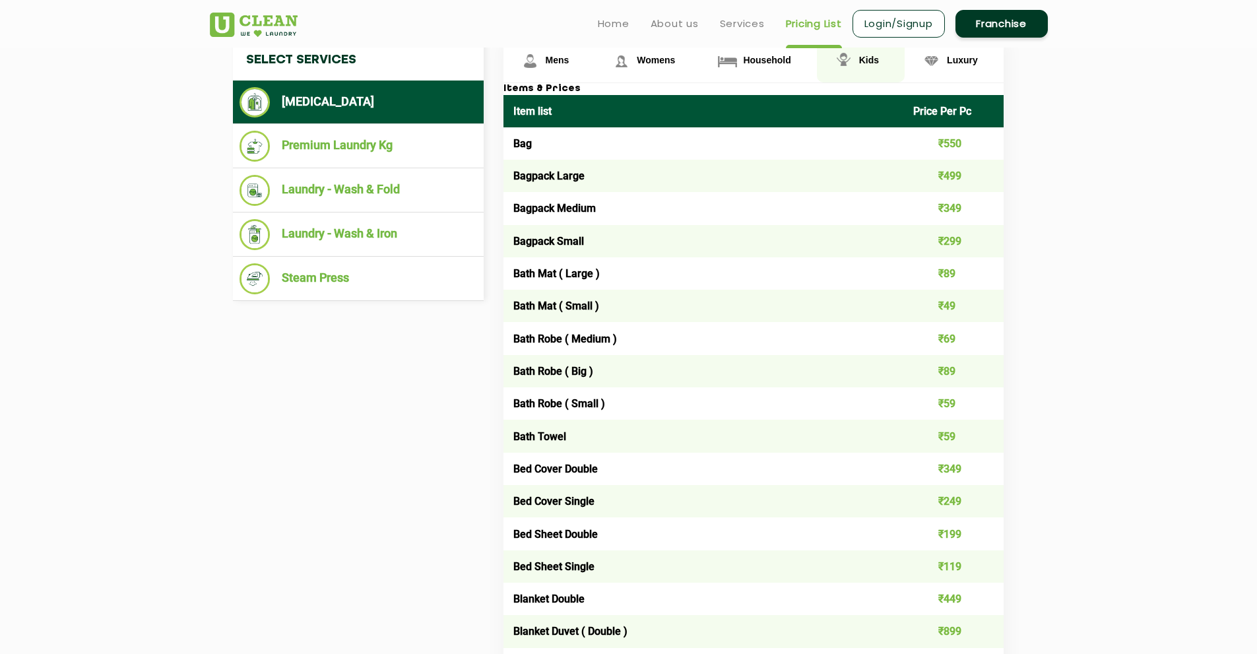
click at [867, 61] on span "Kids" at bounding box center [869, 60] width 20 height 11
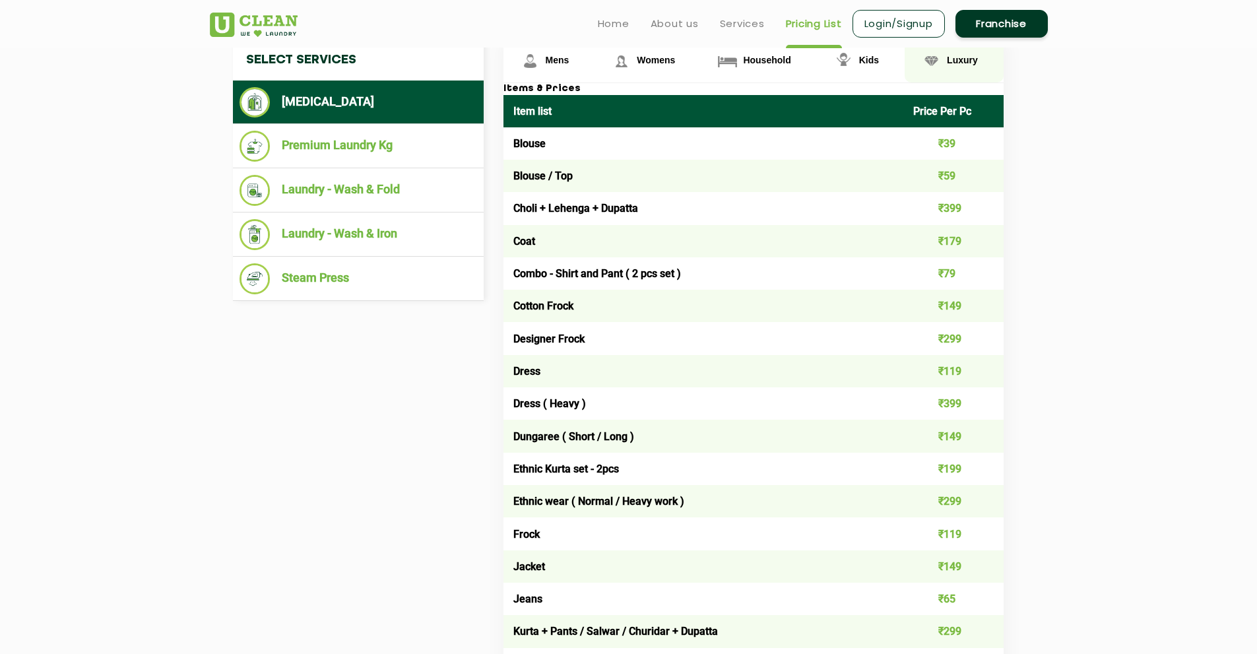
click at [925, 57] on img at bounding box center [931, 60] width 23 height 23
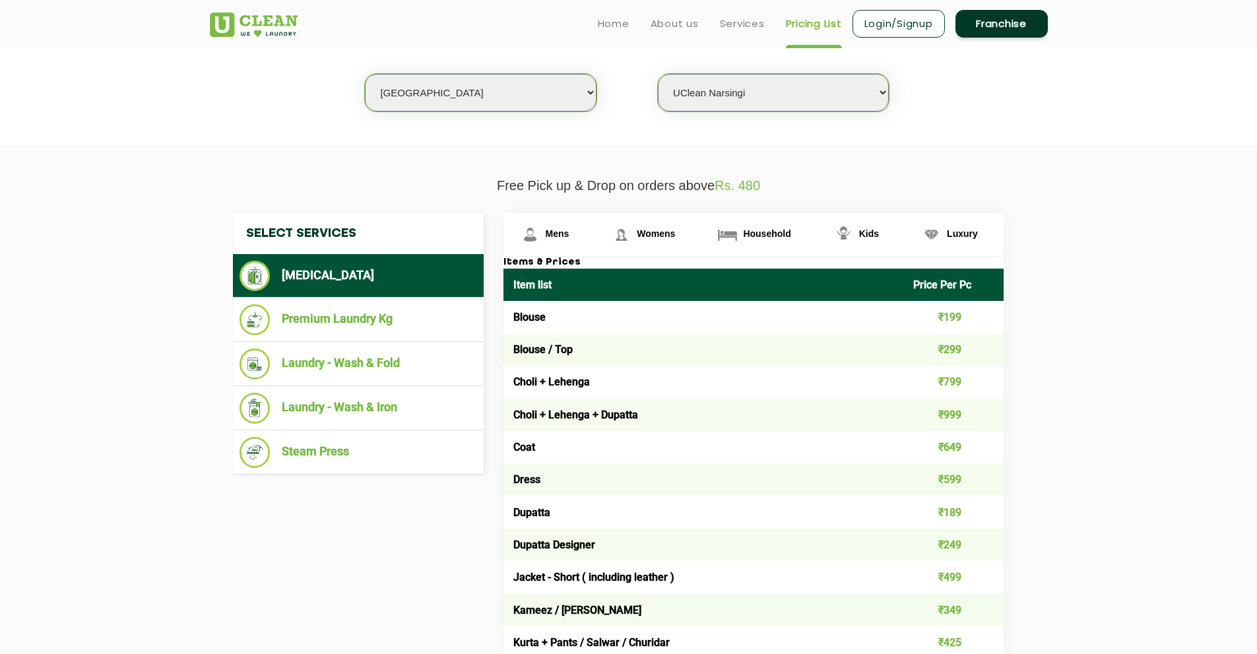
scroll to position [323, 0]
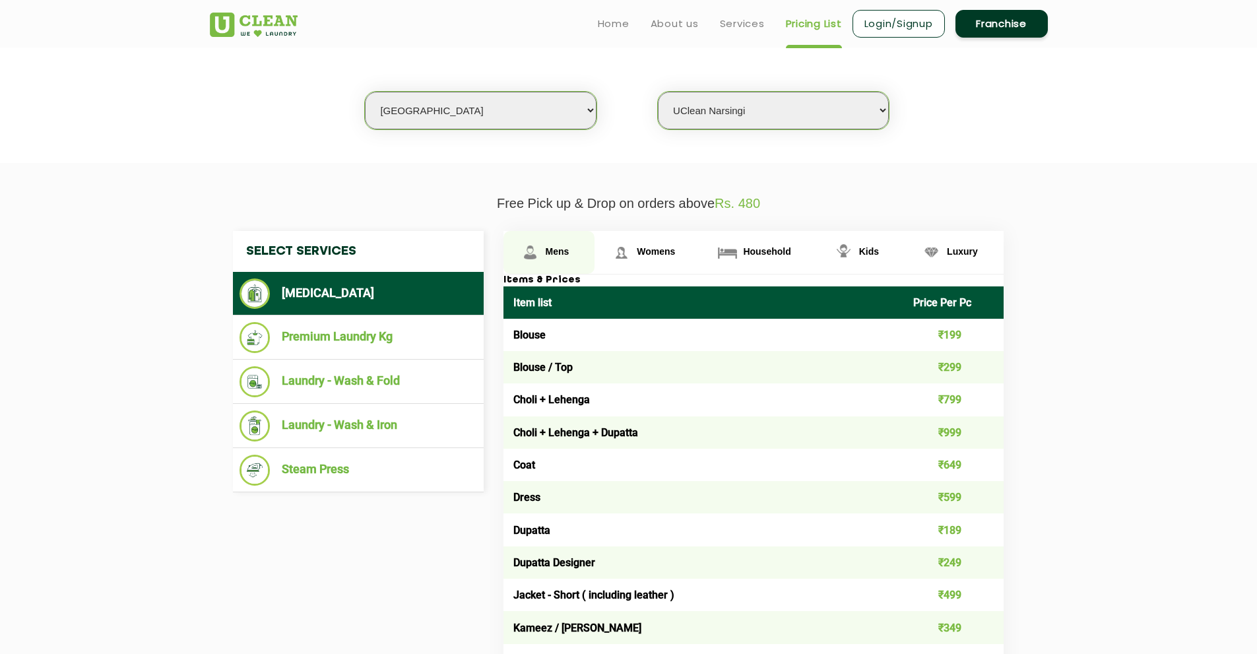
click at [576, 250] on link "Mens" at bounding box center [550, 252] width 92 height 43
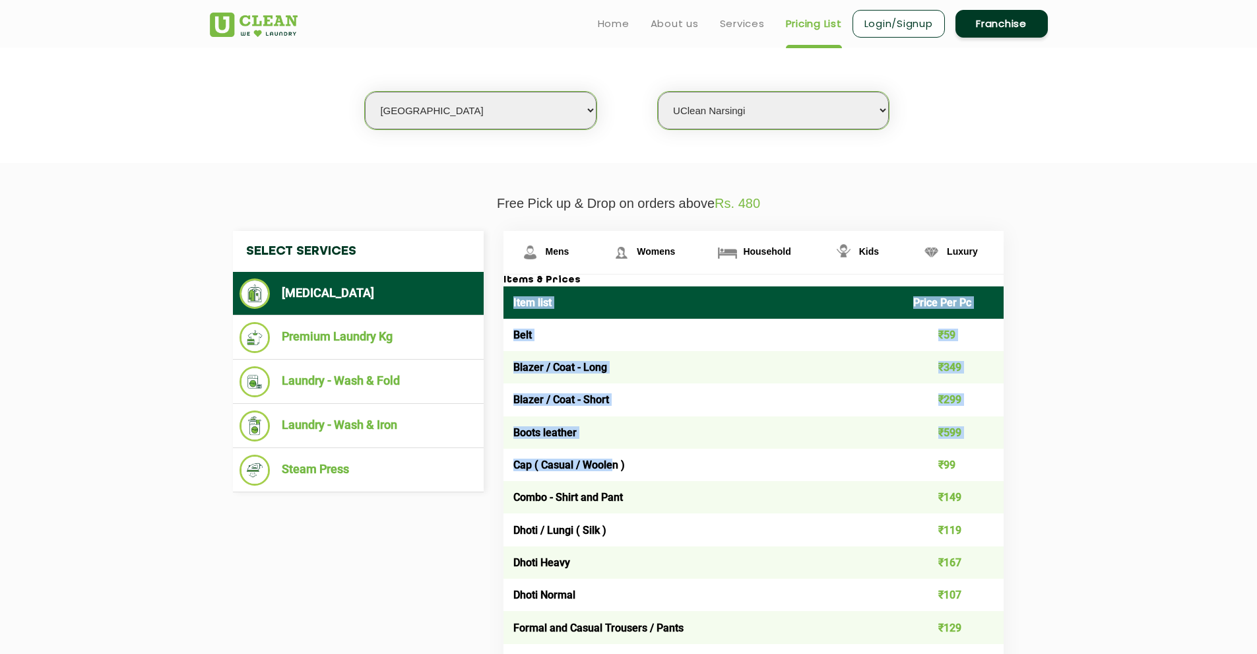
drag, startPoint x: 508, startPoint y: 316, endPoint x: 610, endPoint y: 467, distance: 182.5
click at [610, 467] on td "Cap ( Casual / Woolen )" at bounding box center [704, 465] width 401 height 32
drag, startPoint x: 512, startPoint y: 300, endPoint x: 608, endPoint y: 486, distance: 208.7
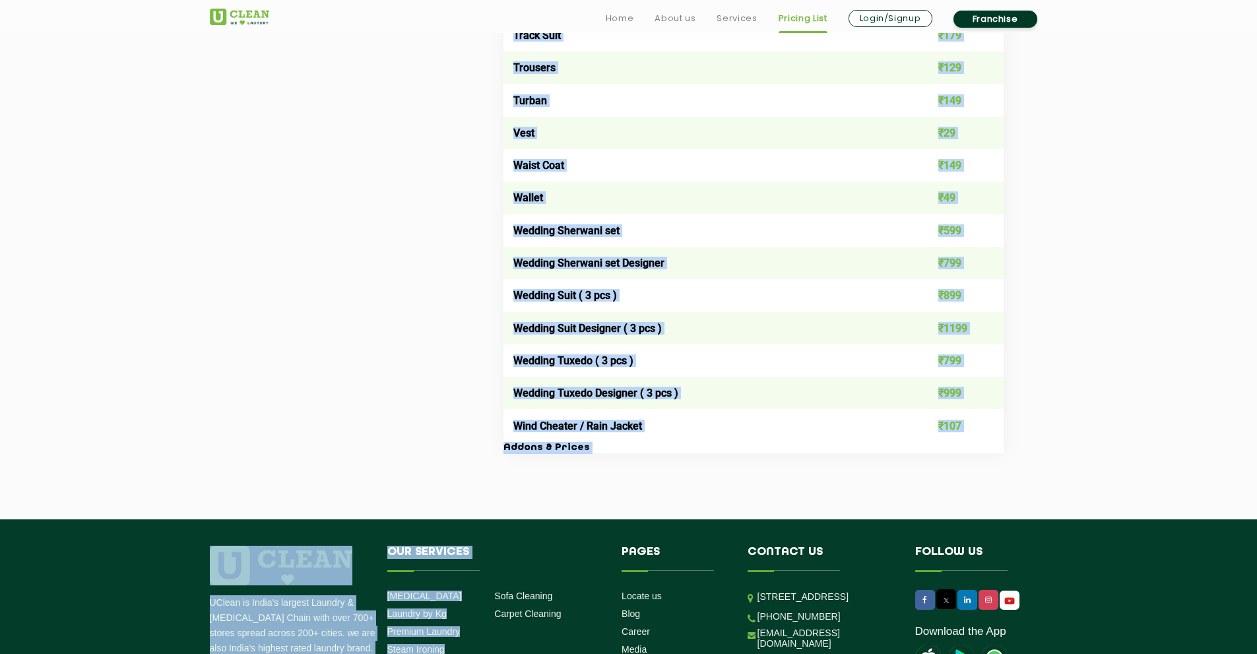
scroll to position [2547, 0]
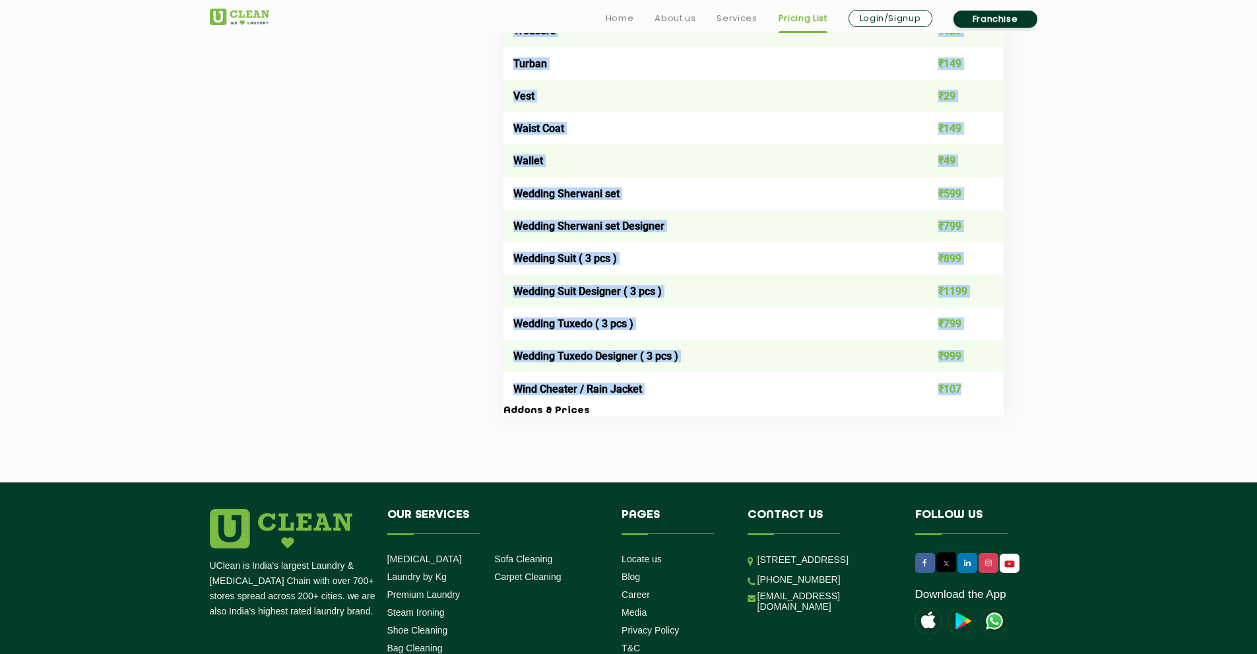
copy table "Lore ipsu Dolor Sit Am Cons ₹00 Adipis / Elit - Sedd ₹971 Eiusmo / Temp - Incid…"
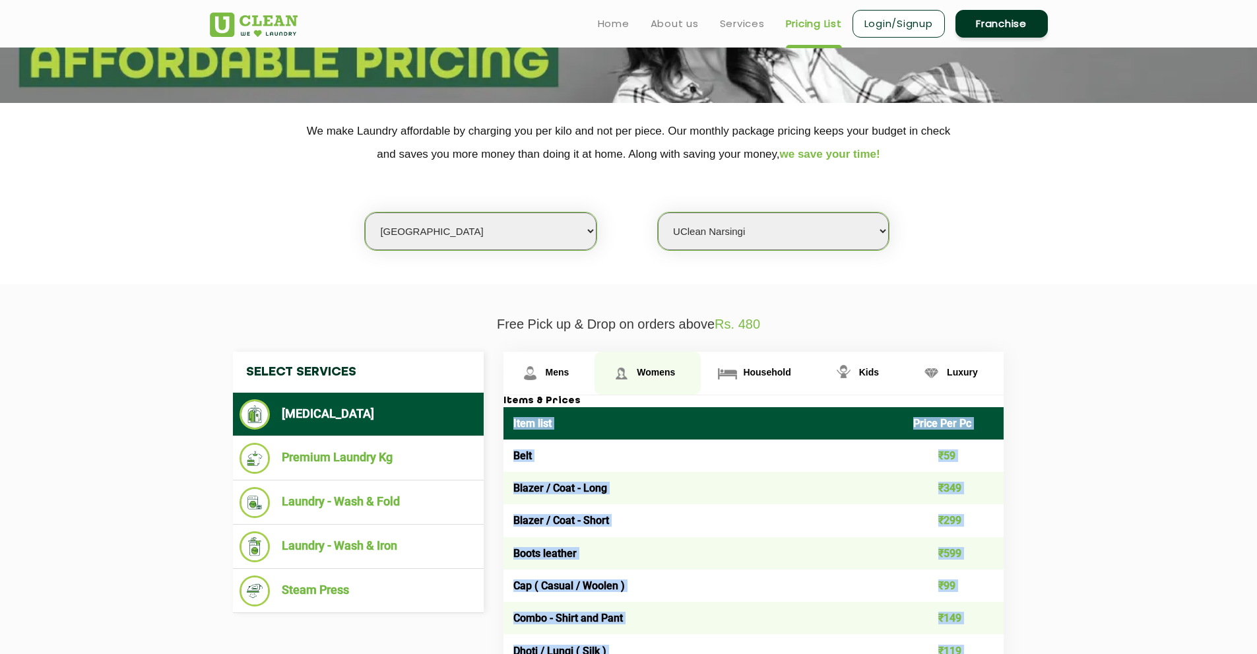
scroll to position [201, 0]
click at [676, 360] on link "Womens" at bounding box center [648, 373] width 106 height 43
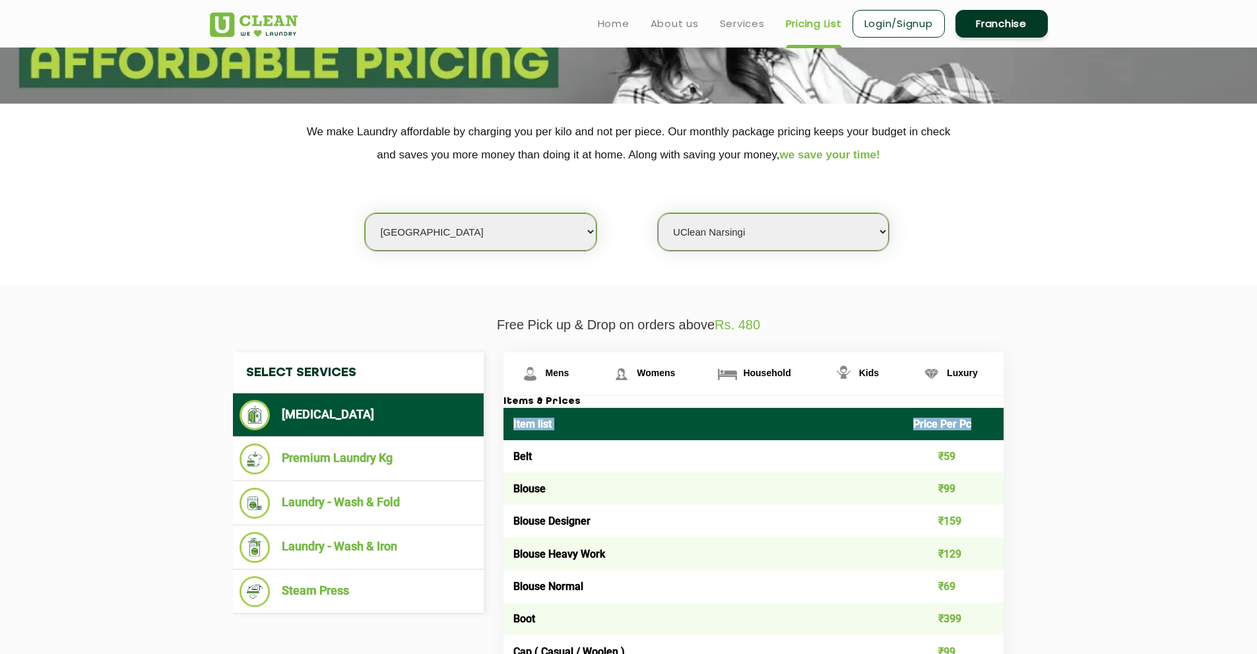
click at [514, 421] on th "Item list" at bounding box center [704, 424] width 401 height 32
click at [581, 374] on link "Mens" at bounding box center [550, 373] width 92 height 43
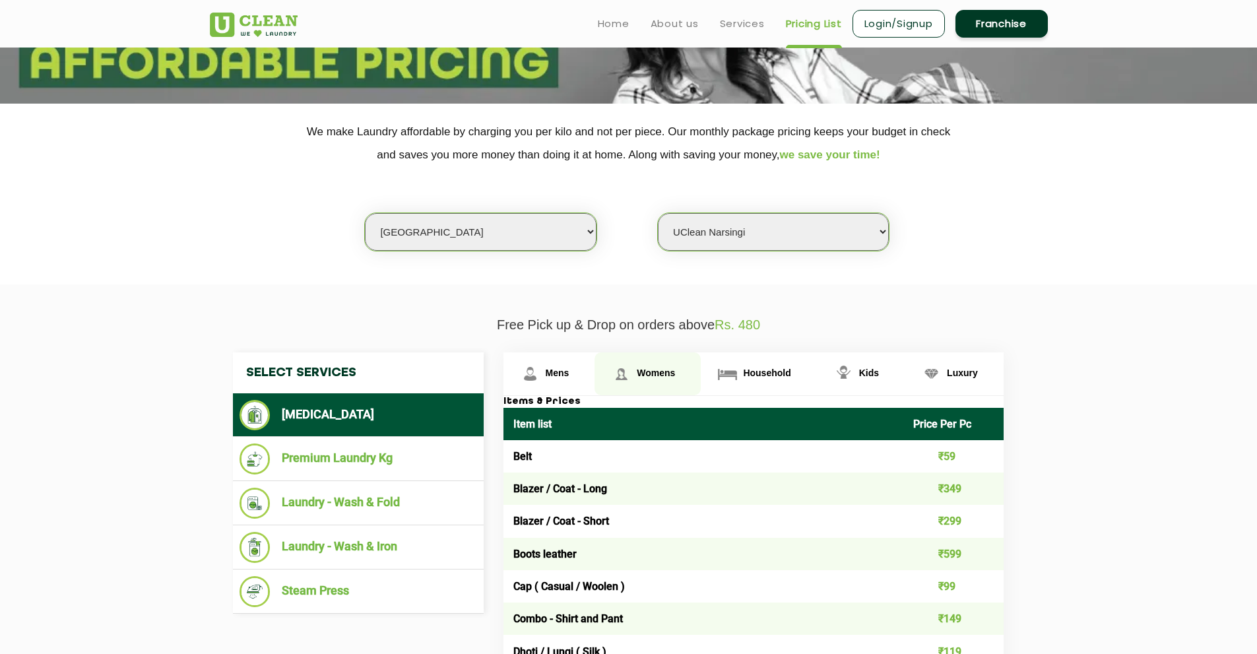
click at [656, 363] on link "Womens" at bounding box center [648, 373] width 106 height 43
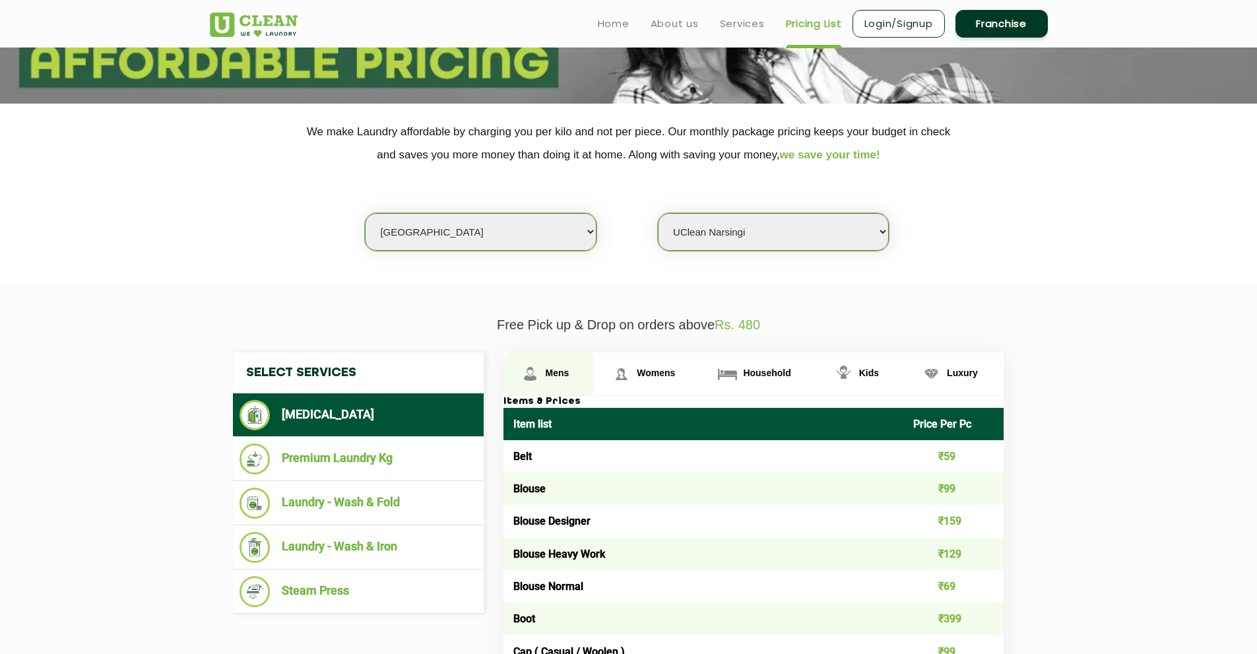
click at [566, 371] on span "Mens" at bounding box center [558, 373] width 24 height 11
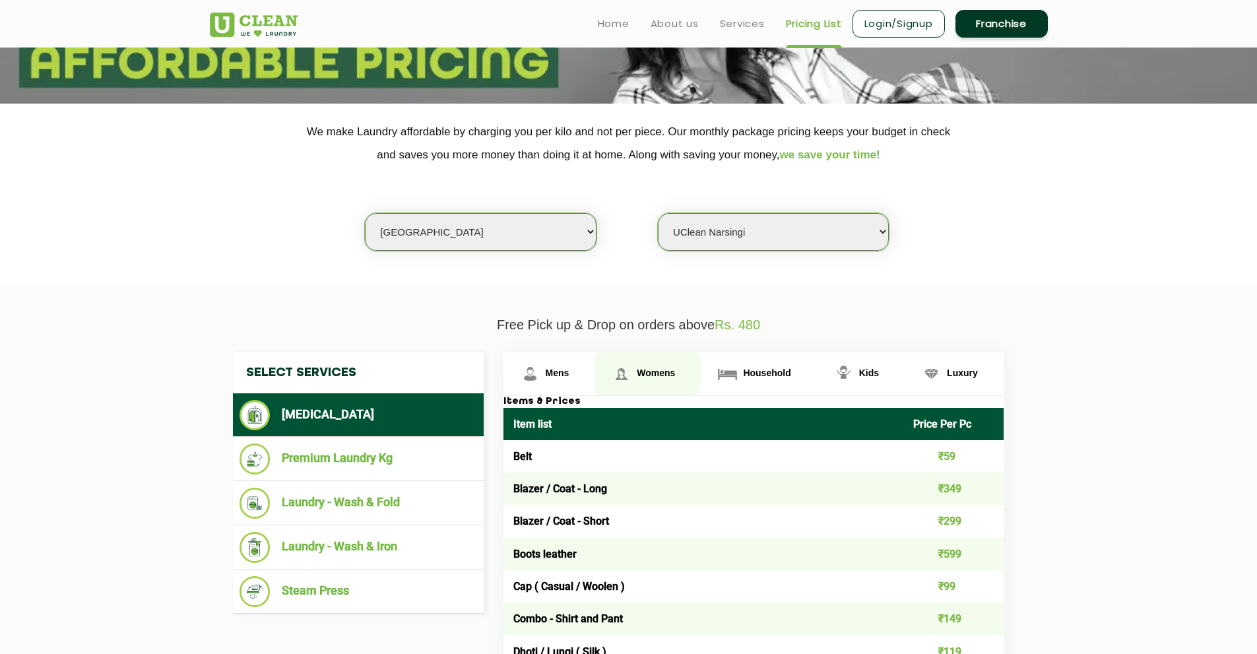
click at [638, 366] on link "Womens" at bounding box center [648, 373] width 106 height 43
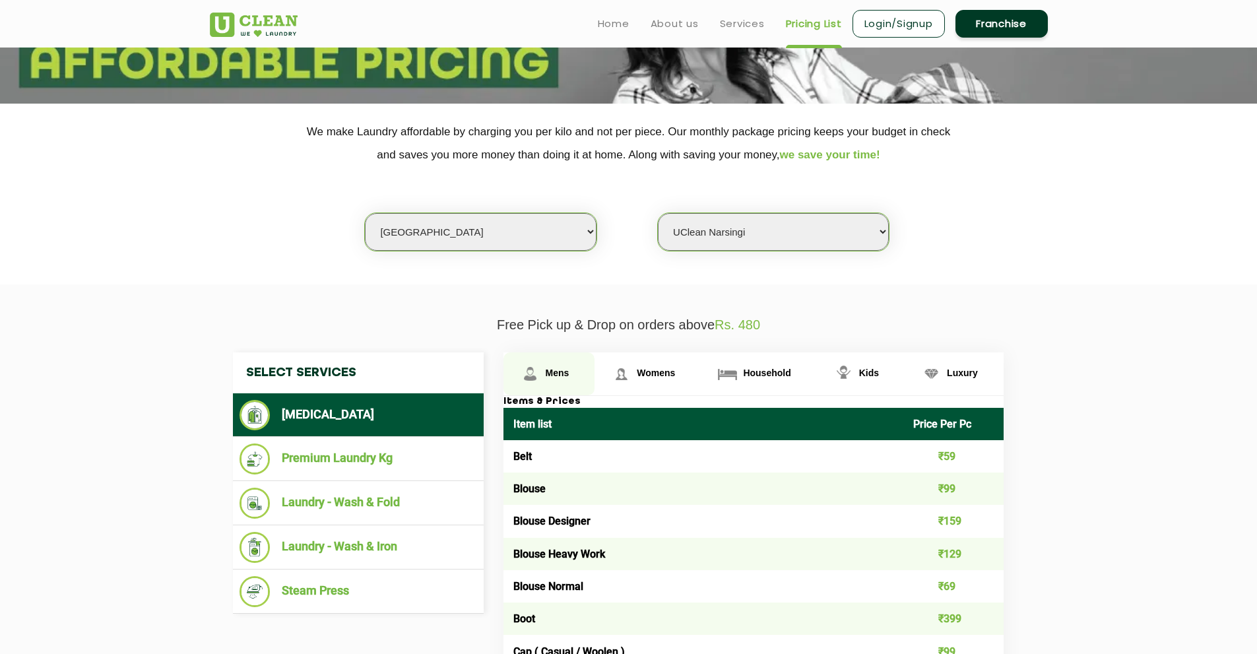
click at [559, 382] on link "Mens" at bounding box center [550, 373] width 92 height 43
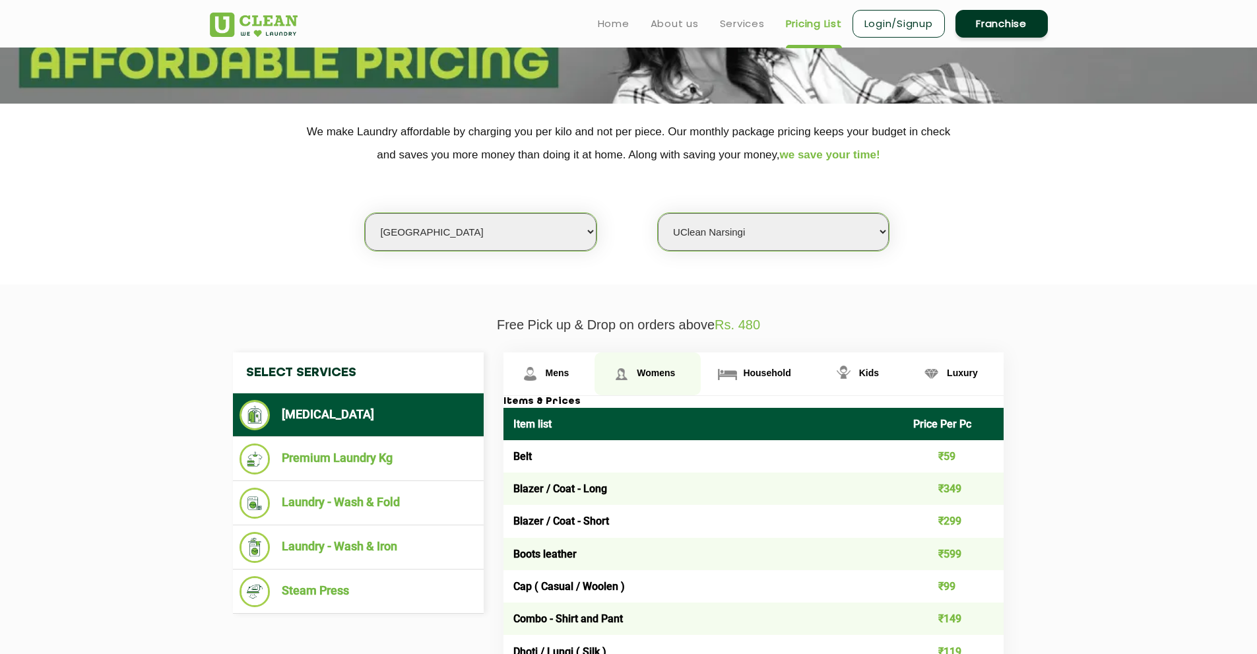
click at [632, 379] on img at bounding box center [621, 373] width 23 height 23
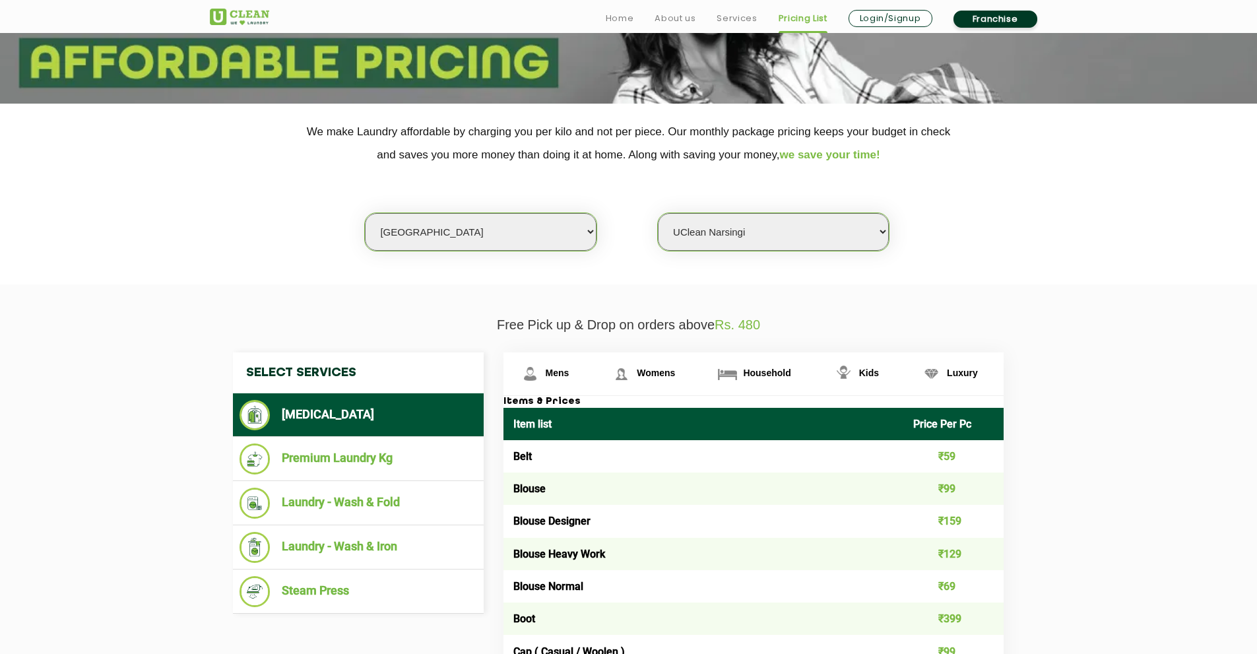
scroll to position [316, 0]
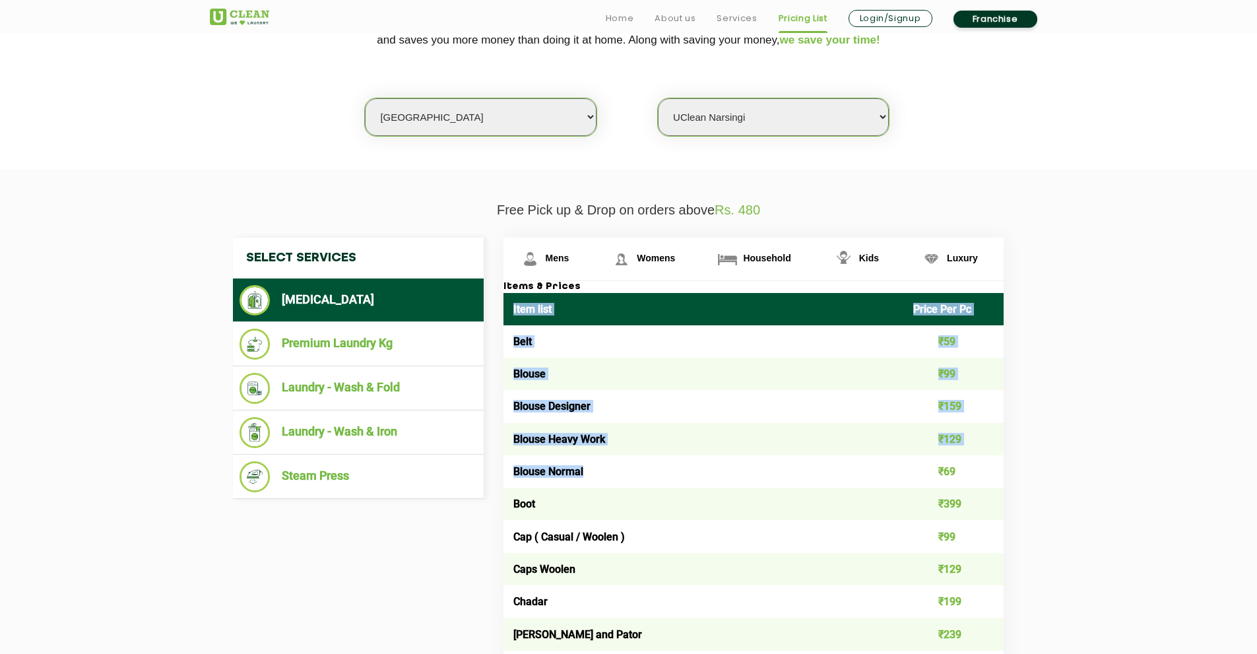
drag, startPoint x: 513, startPoint y: 308, endPoint x: 600, endPoint y: 457, distance: 172.4
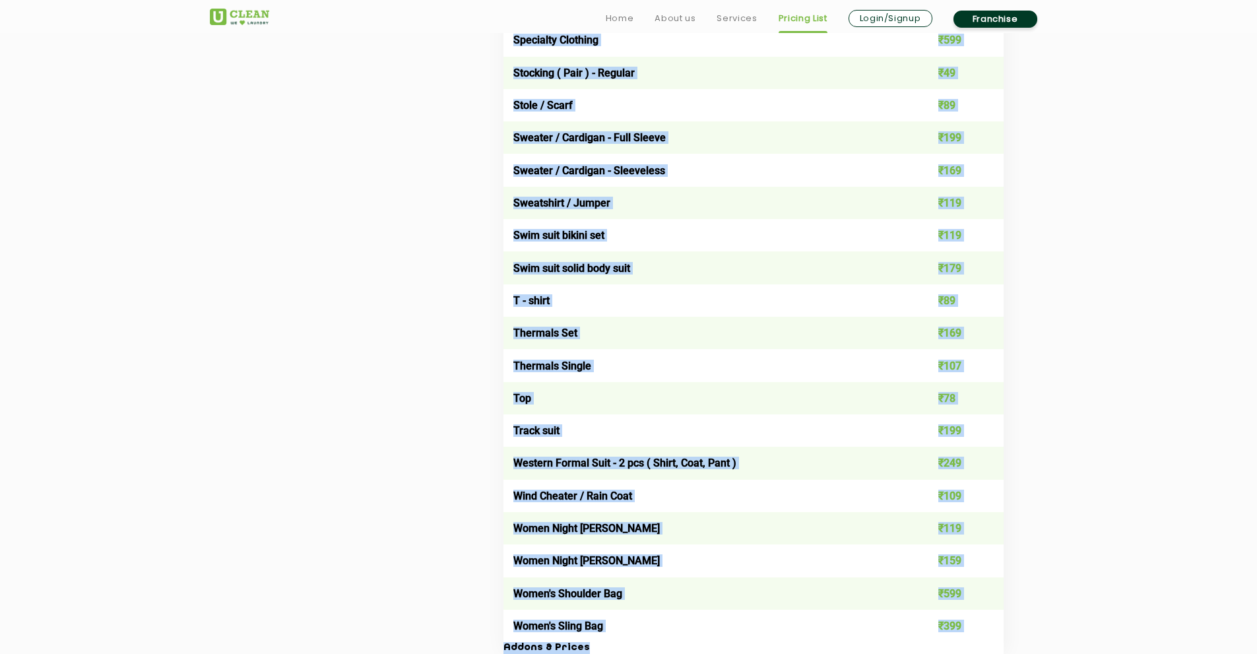
scroll to position [4460, 0]
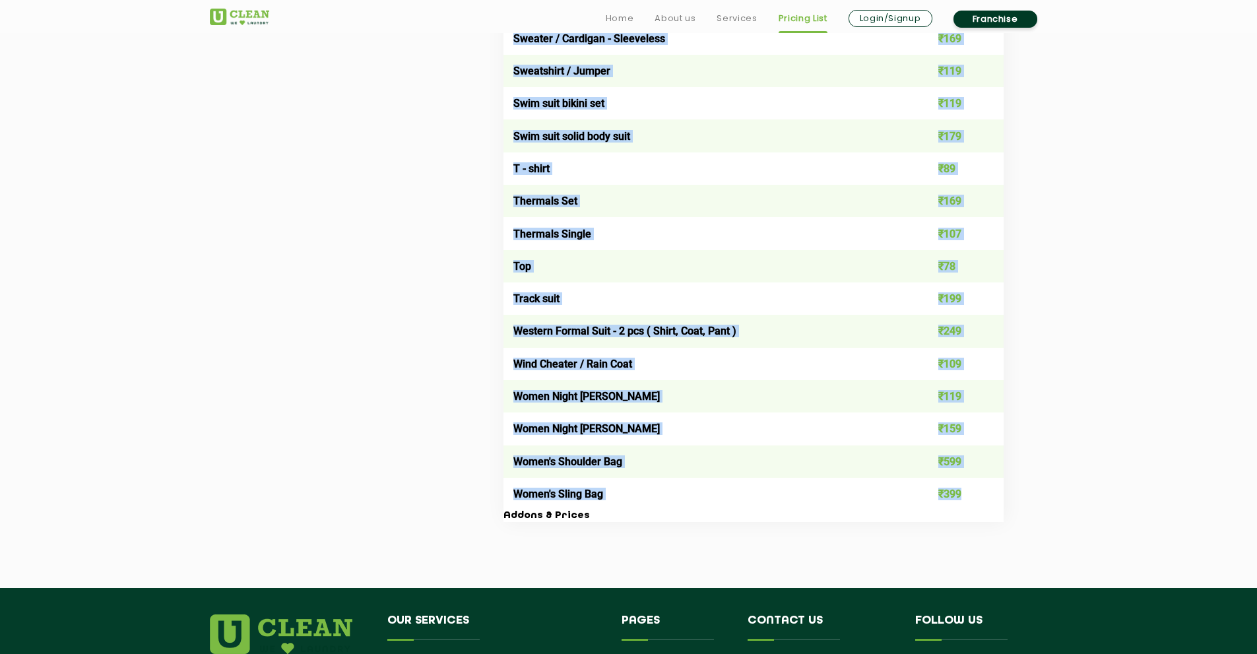
copy table "Lore ipsu Dolor Sit Am Cons ₹88 Adipis ₹13 Elitse Doeiusmo ₹011 Tempor Incid Ut…"
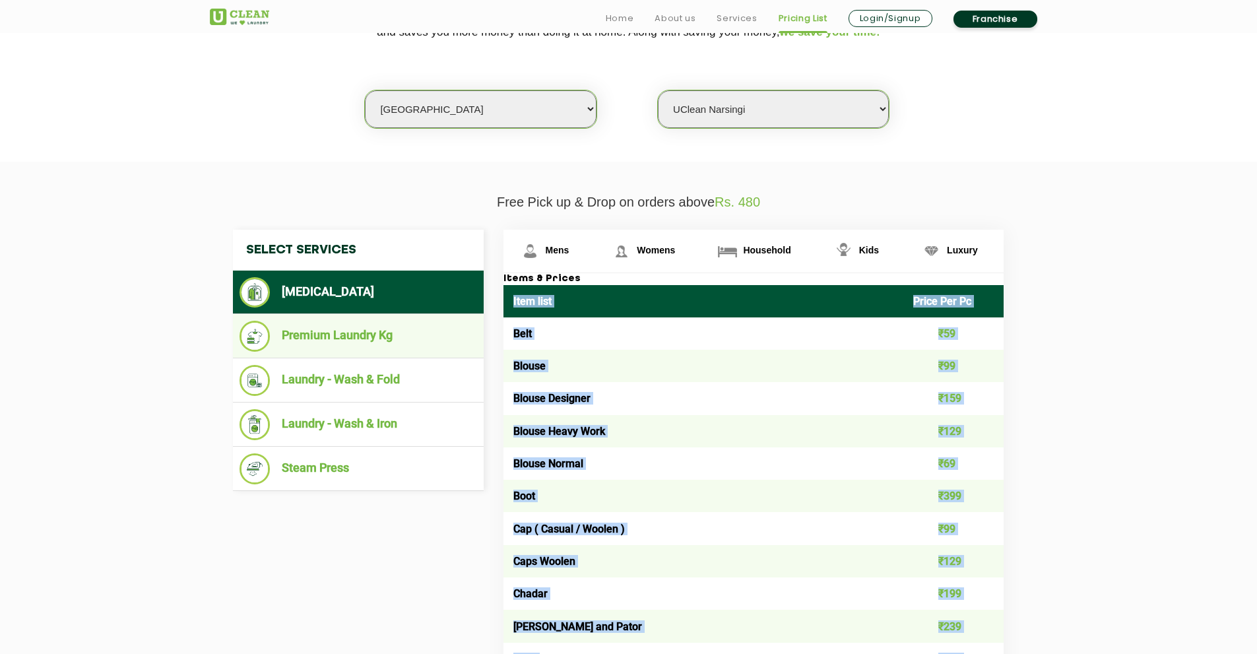
scroll to position [325, 0]
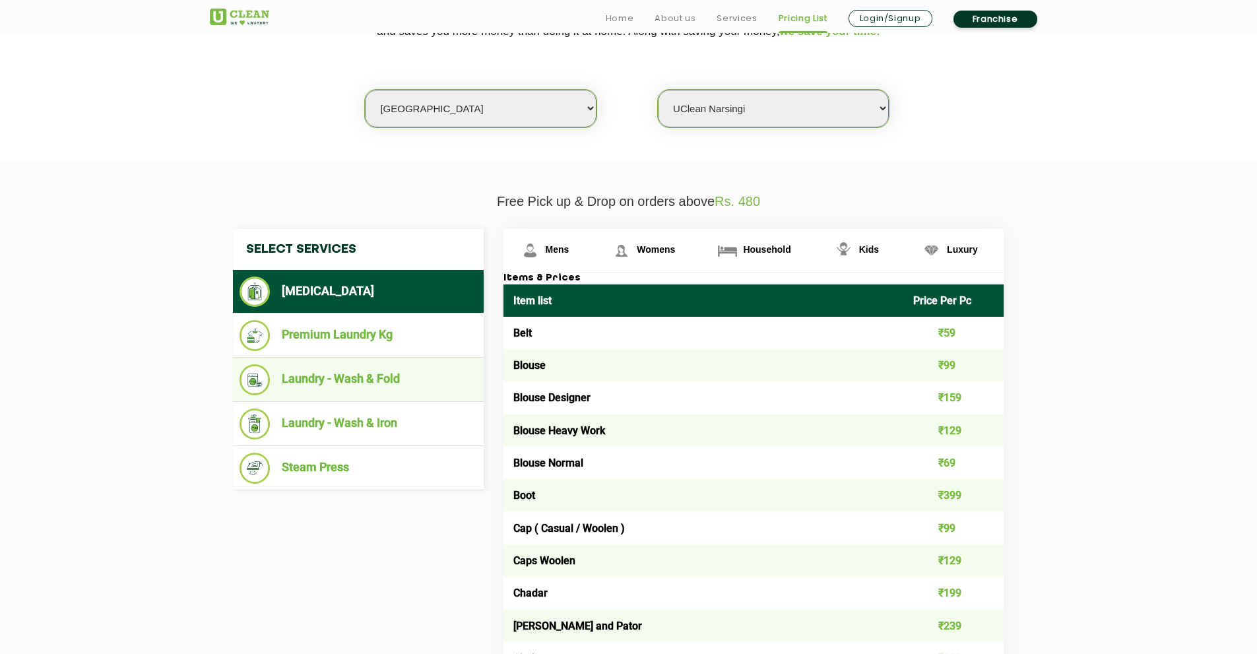
click at [374, 369] on li "Laundry - Wash & Fold" at bounding box center [359, 379] width 238 height 31
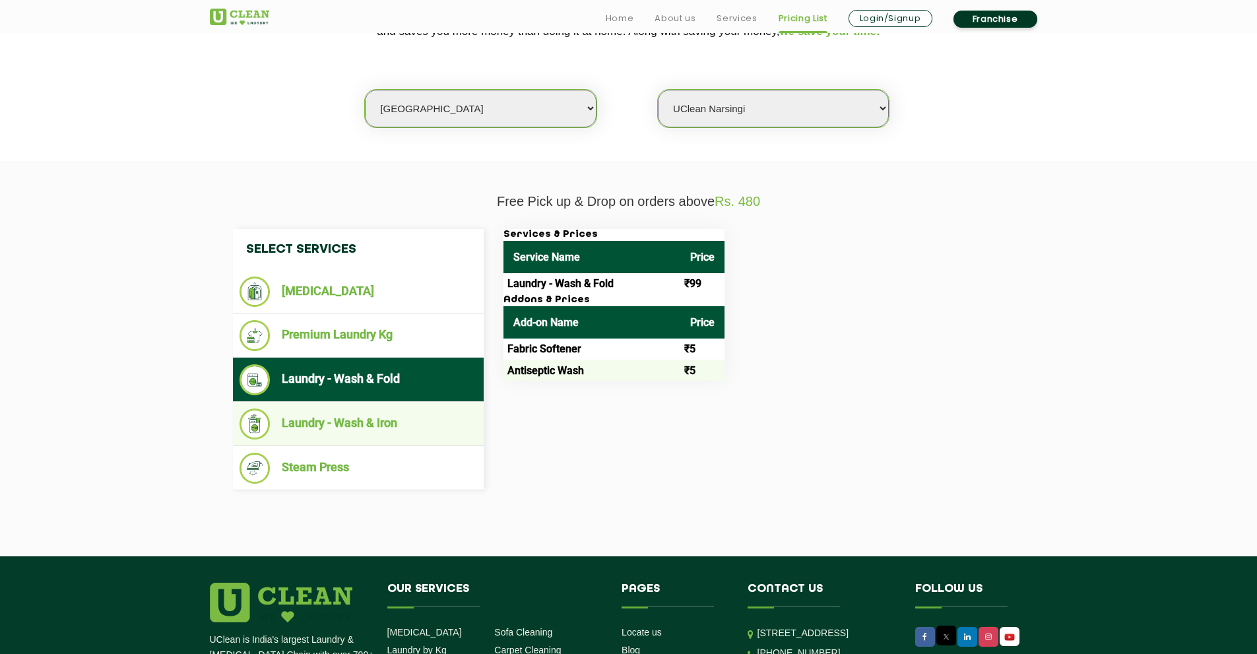
click at [405, 419] on li "Laundry - Wash & Iron" at bounding box center [359, 424] width 238 height 31
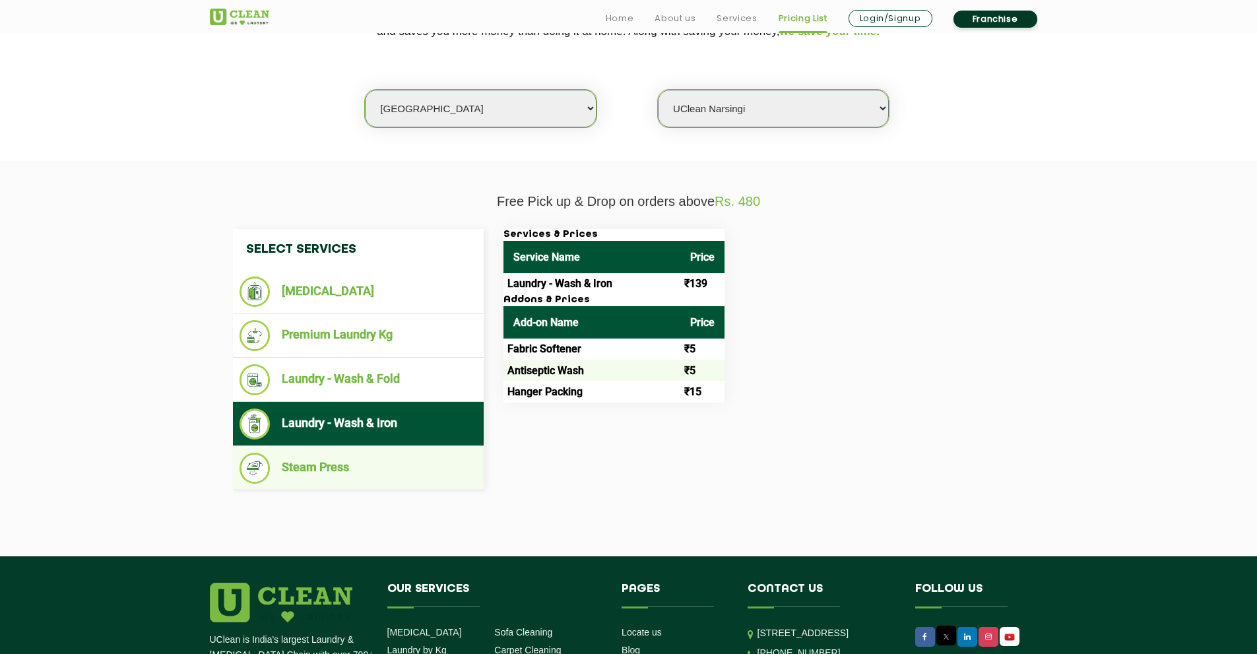
click at [372, 453] on li "Steam Press" at bounding box center [359, 468] width 238 height 31
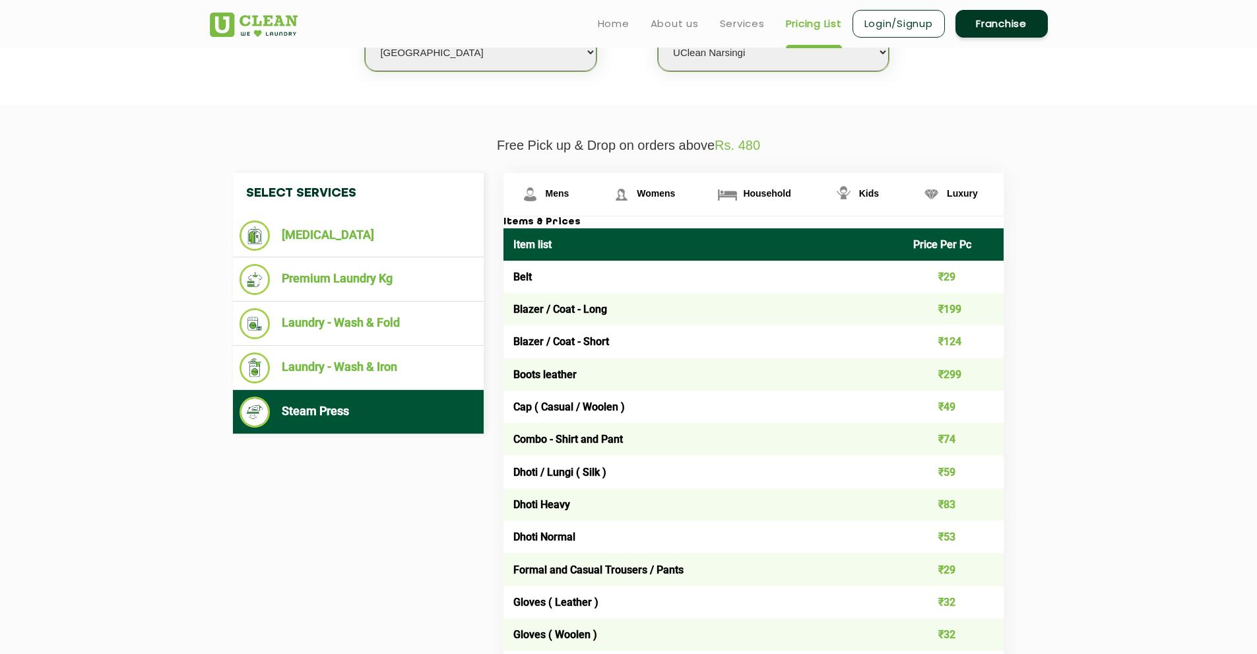
scroll to position [364, 0]
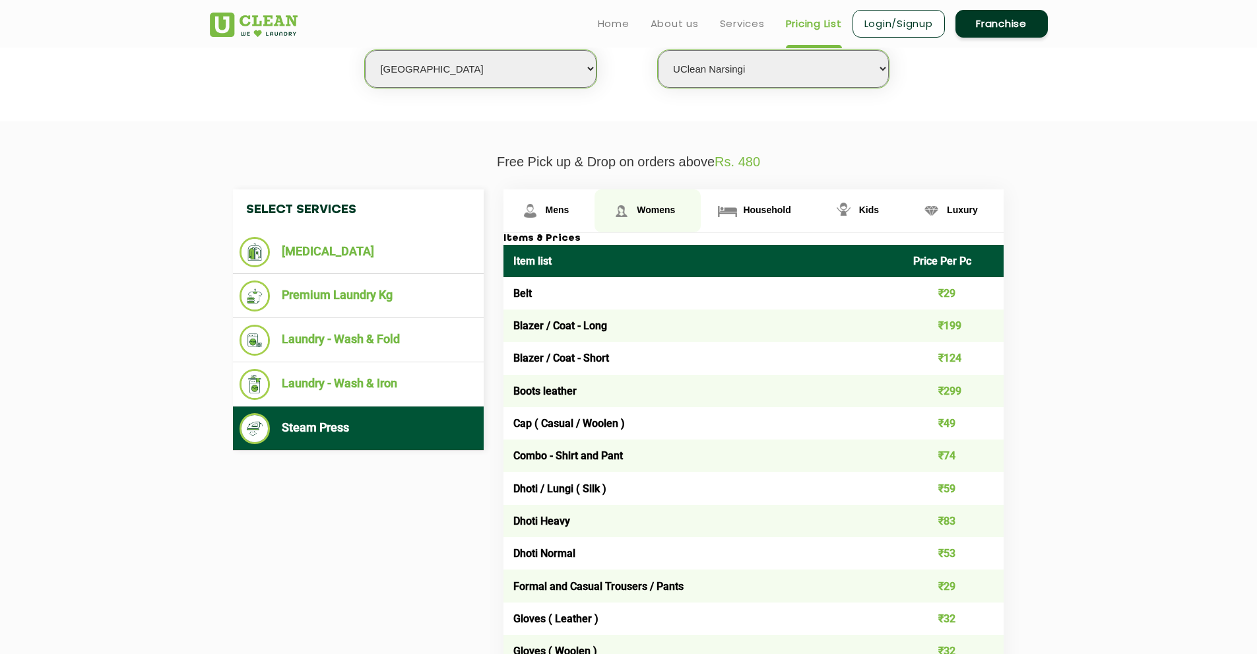
click at [659, 211] on span "Womens" at bounding box center [656, 210] width 38 height 11
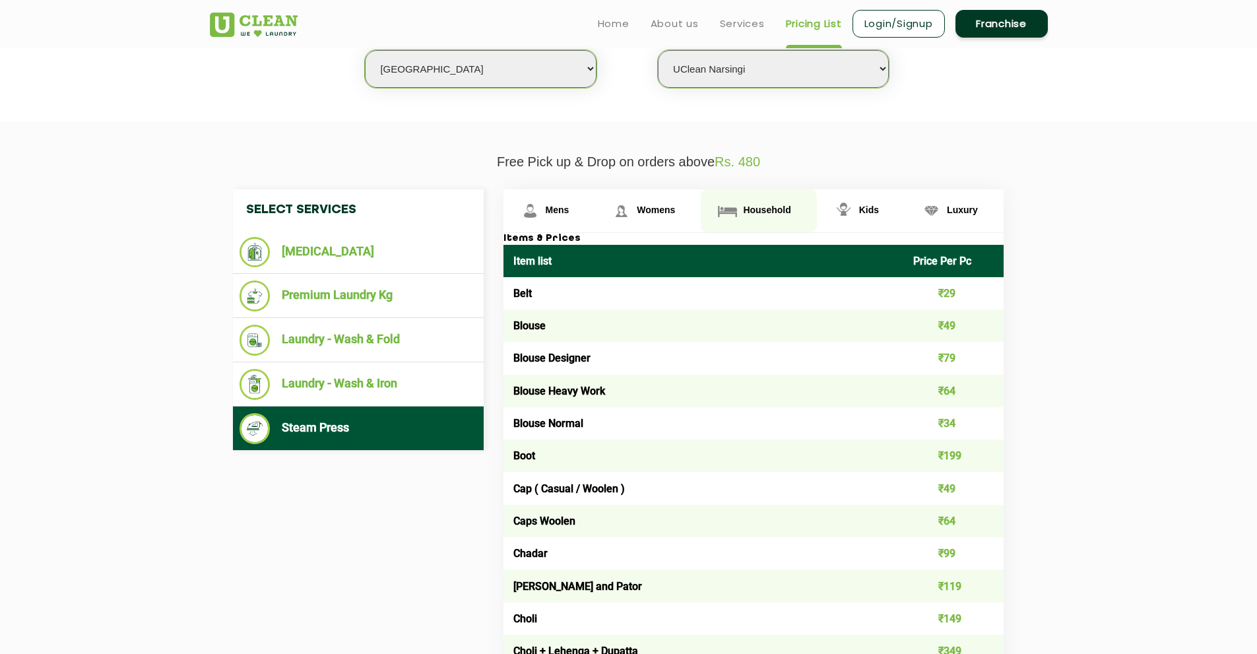
click at [753, 209] on span "Household" at bounding box center [767, 210] width 48 height 11
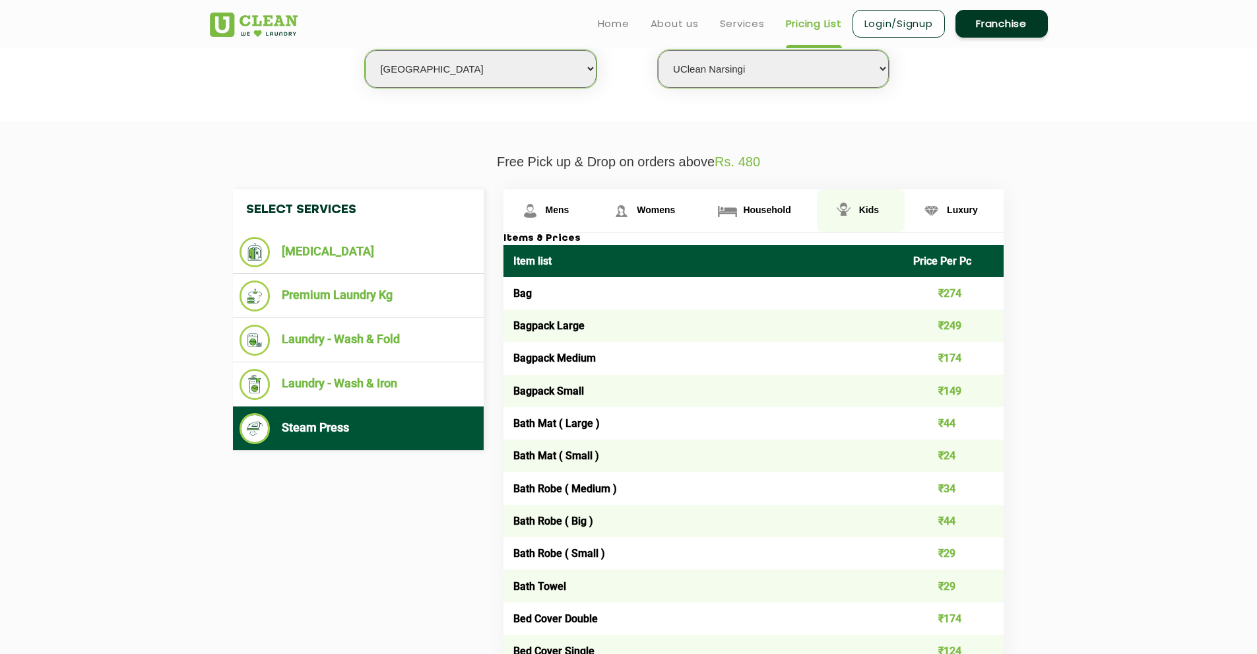
click at [841, 207] on img at bounding box center [843, 210] width 23 height 23
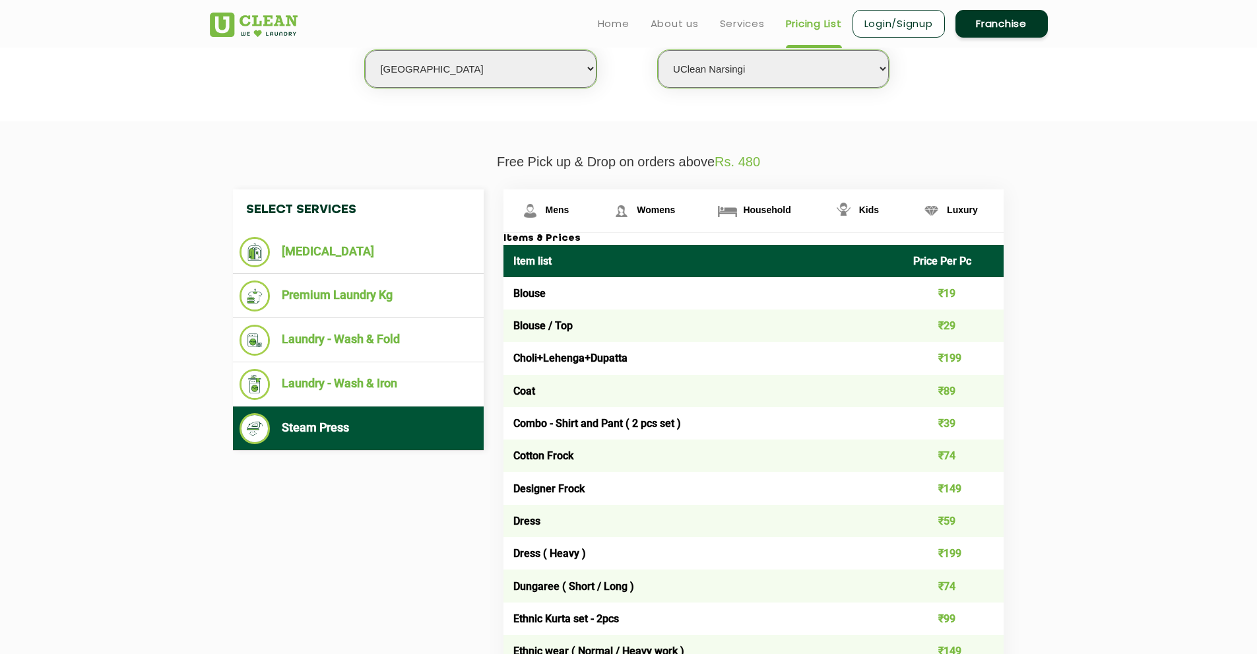
click at [374, 257] on li "[MEDICAL_DATA]" at bounding box center [359, 252] width 238 height 30
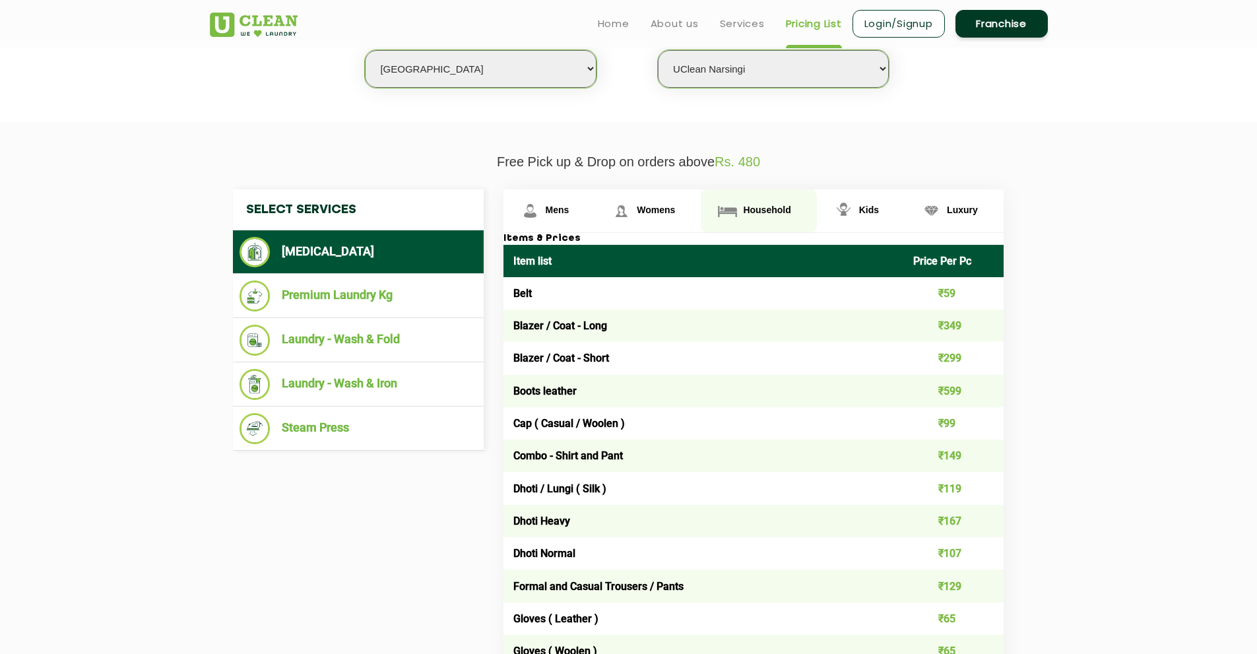
click at [791, 226] on link "Household" at bounding box center [758, 210] width 115 height 43
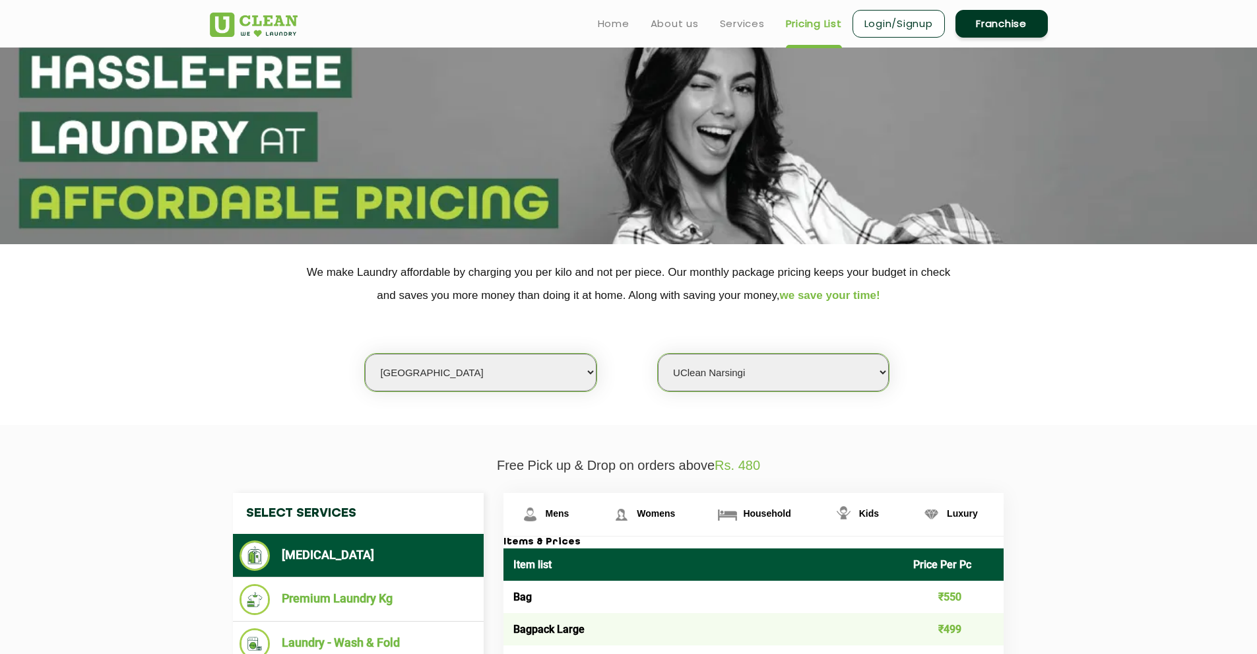
scroll to position [0, 0]
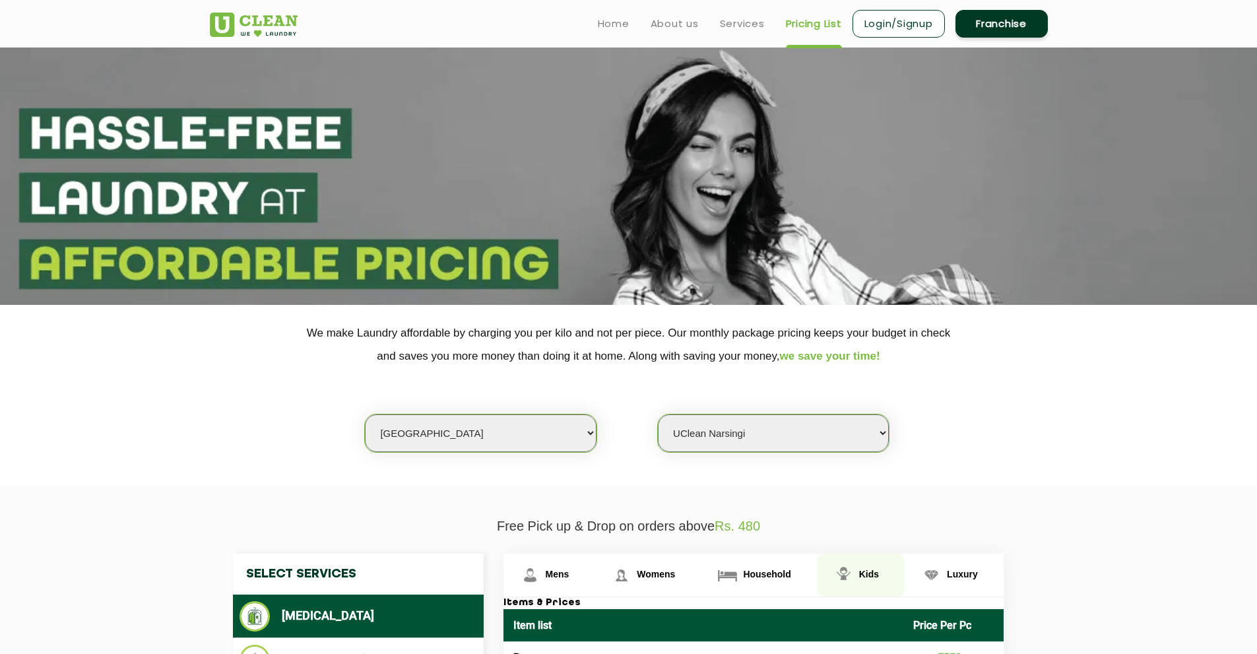
click at [877, 568] on link "Kids" at bounding box center [861, 575] width 88 height 43
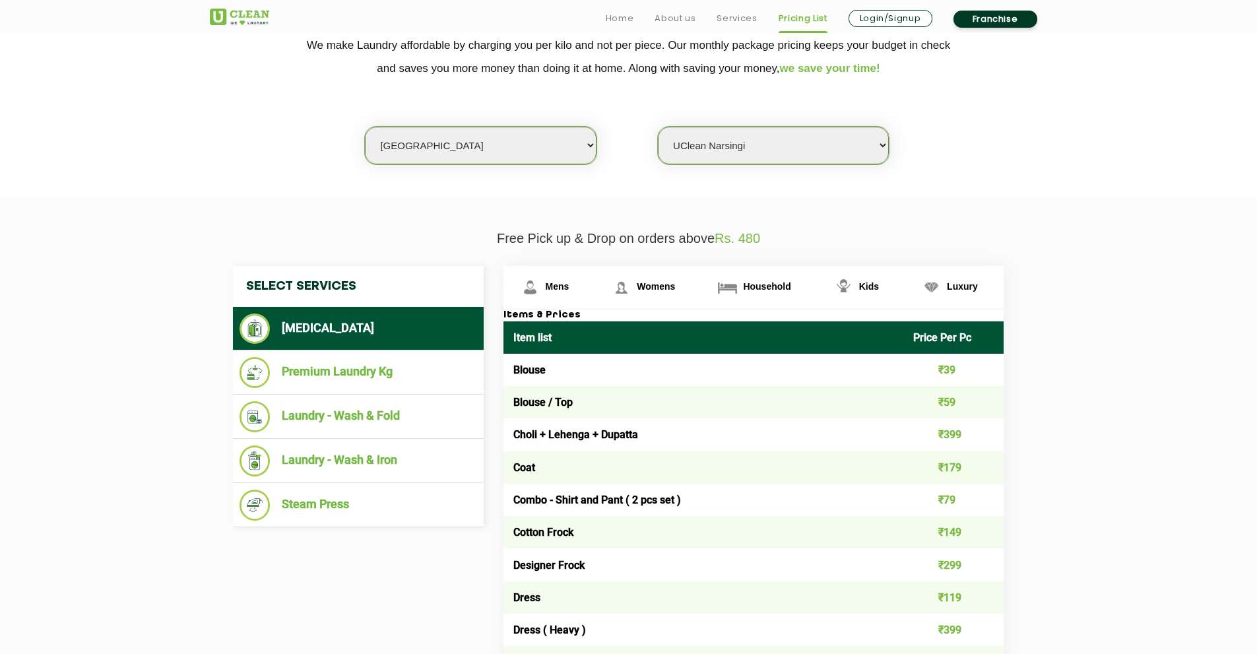
scroll to position [292, 0]
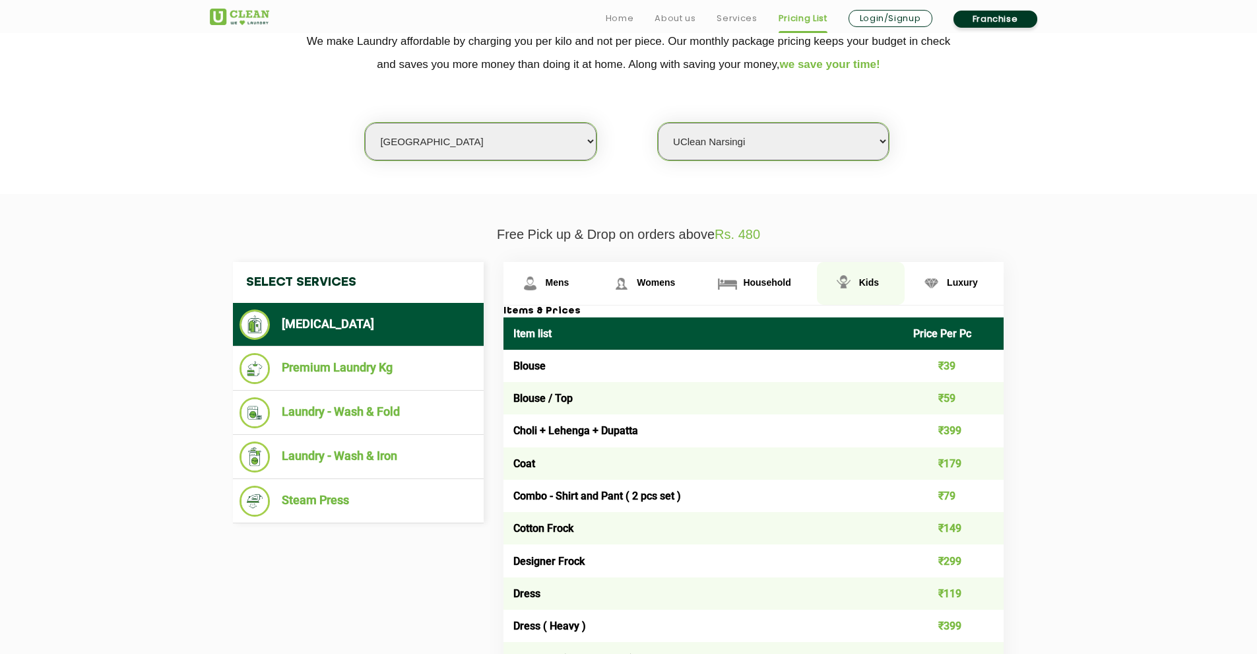
click at [876, 275] on link "Kids" at bounding box center [861, 283] width 88 height 43
click at [742, 277] on link "Household" at bounding box center [758, 283] width 115 height 43
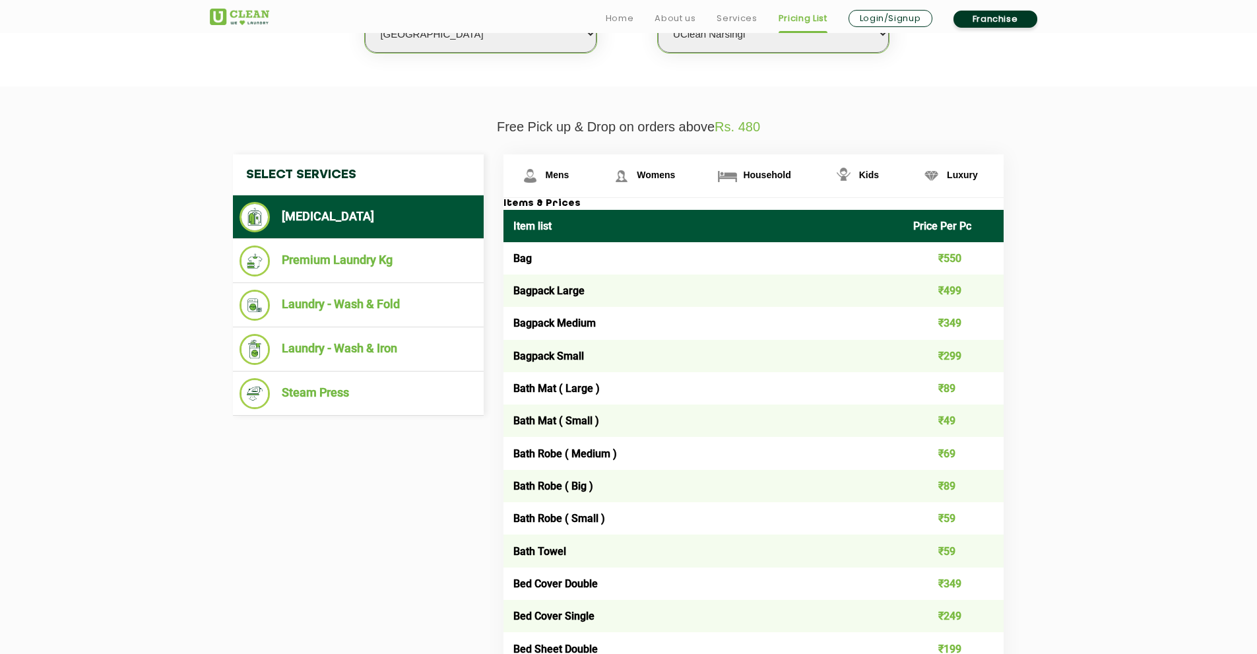
scroll to position [459, 0]
